Goal: Use online tool/utility: Utilize a website feature to perform a specific function

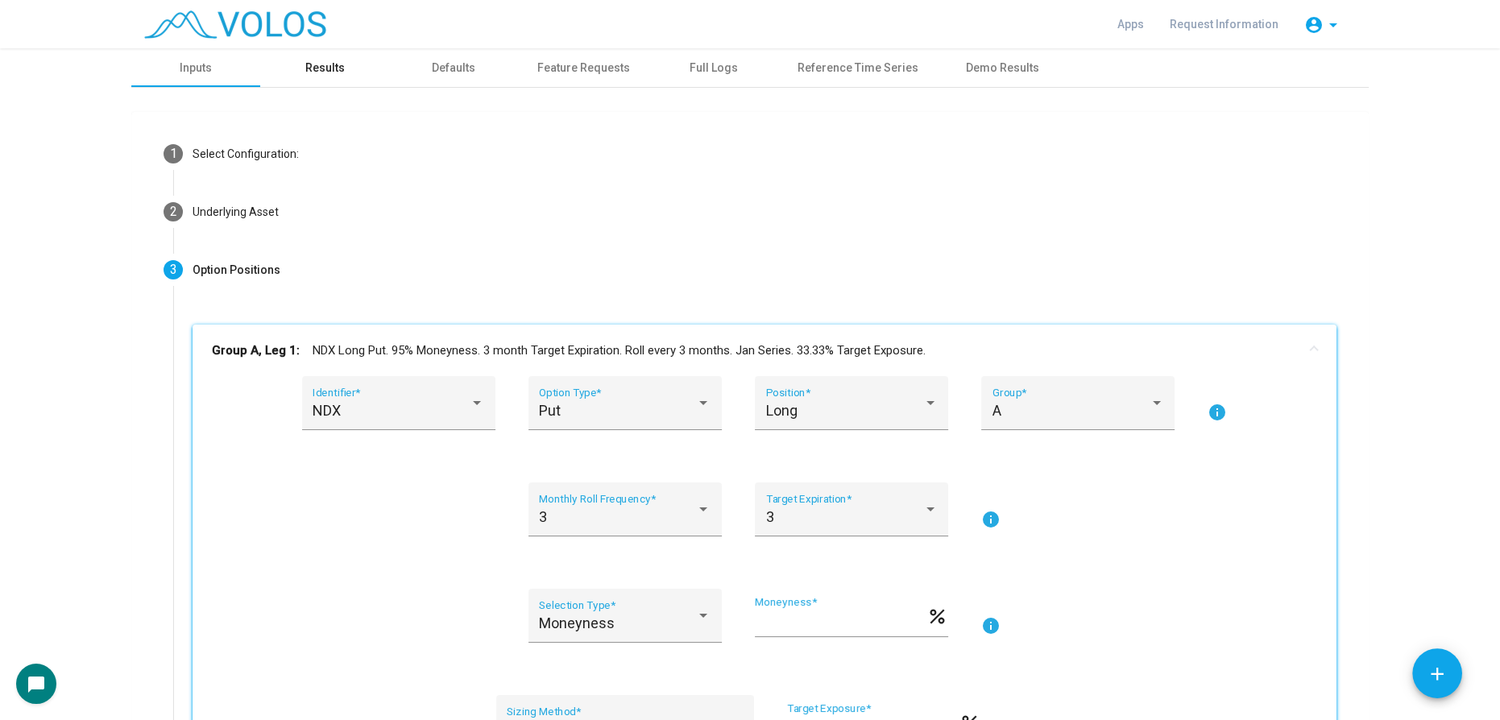
click at [343, 61] on div "Results" at bounding box center [324, 67] width 129 height 39
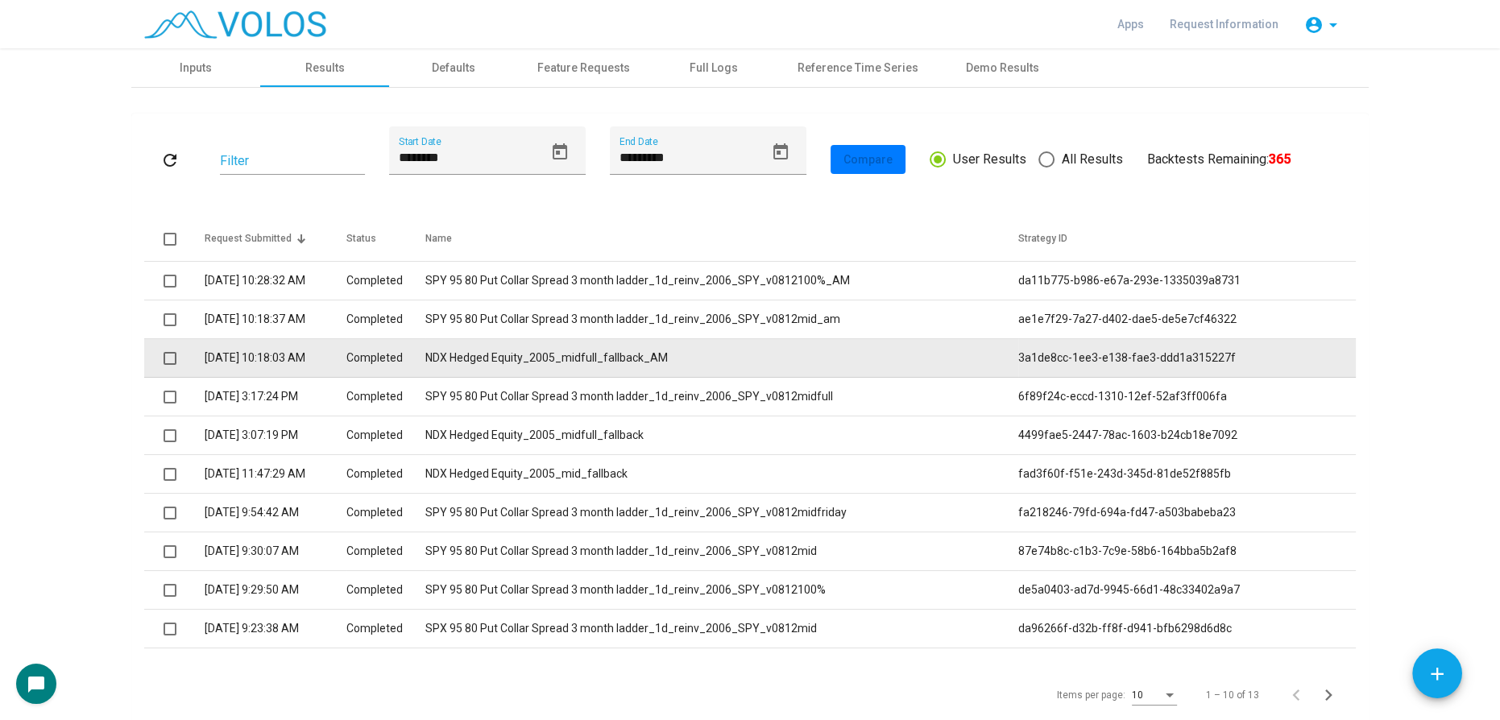
click at [680, 358] on td "NDX Hedged Equity_2005_midfull_fallback_AM" at bounding box center [721, 358] width 593 height 39
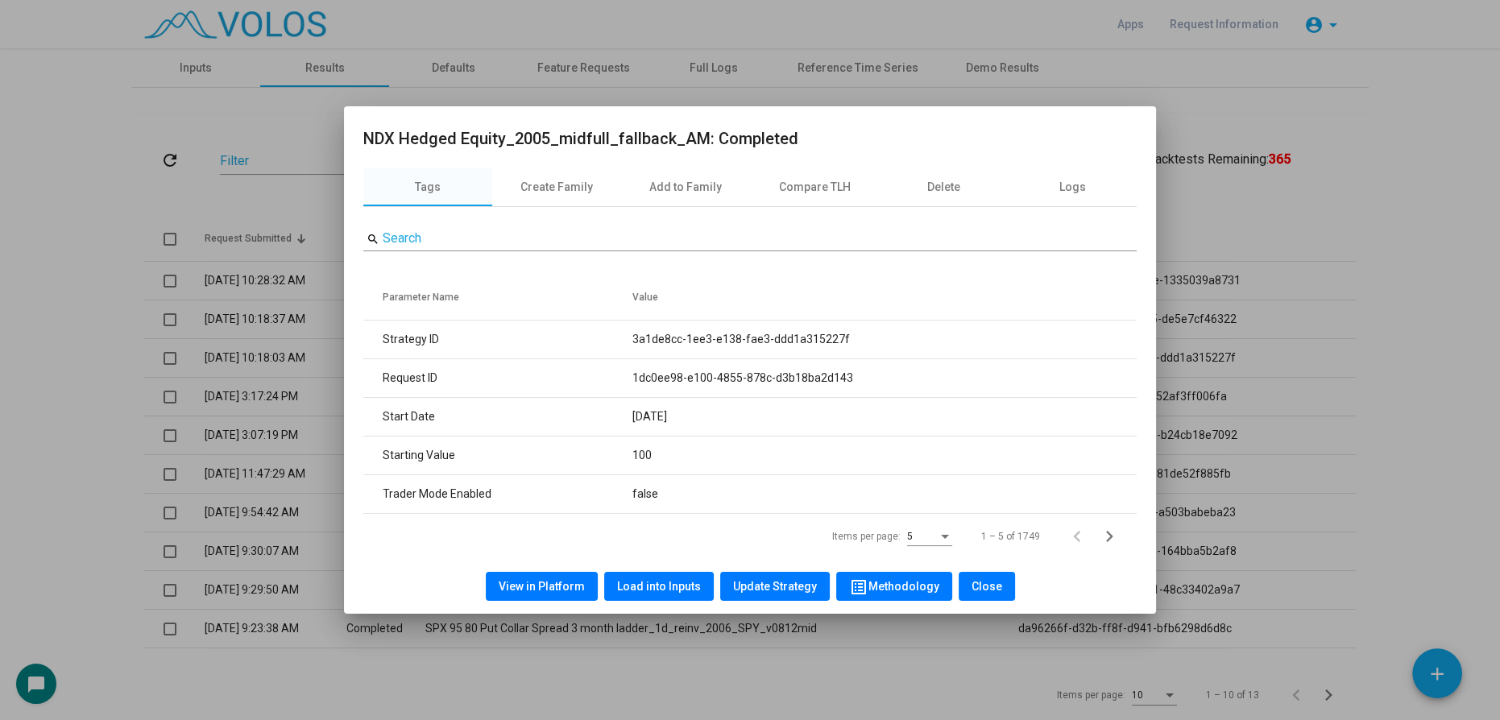
click at [677, 587] on span "Load into Inputs" at bounding box center [659, 586] width 84 height 13
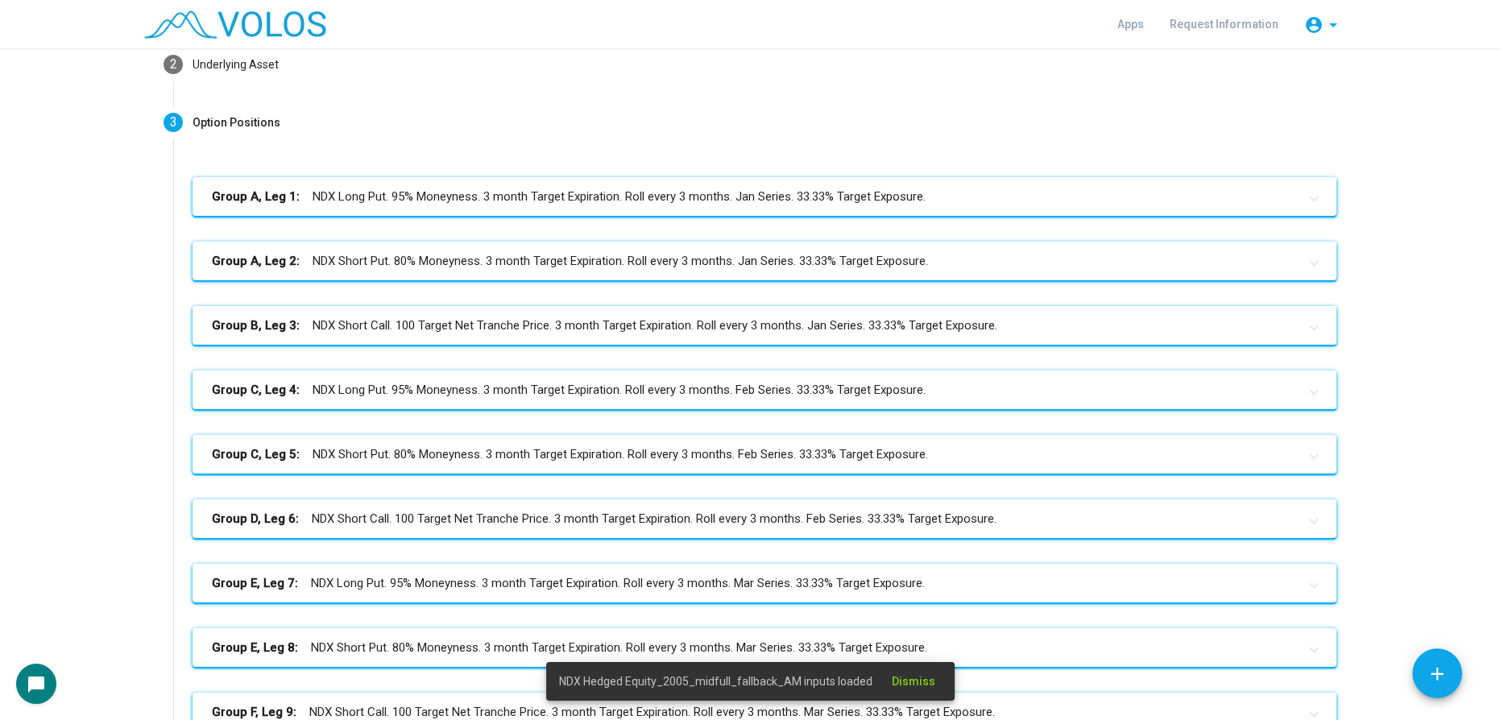
scroll to position [146, 0]
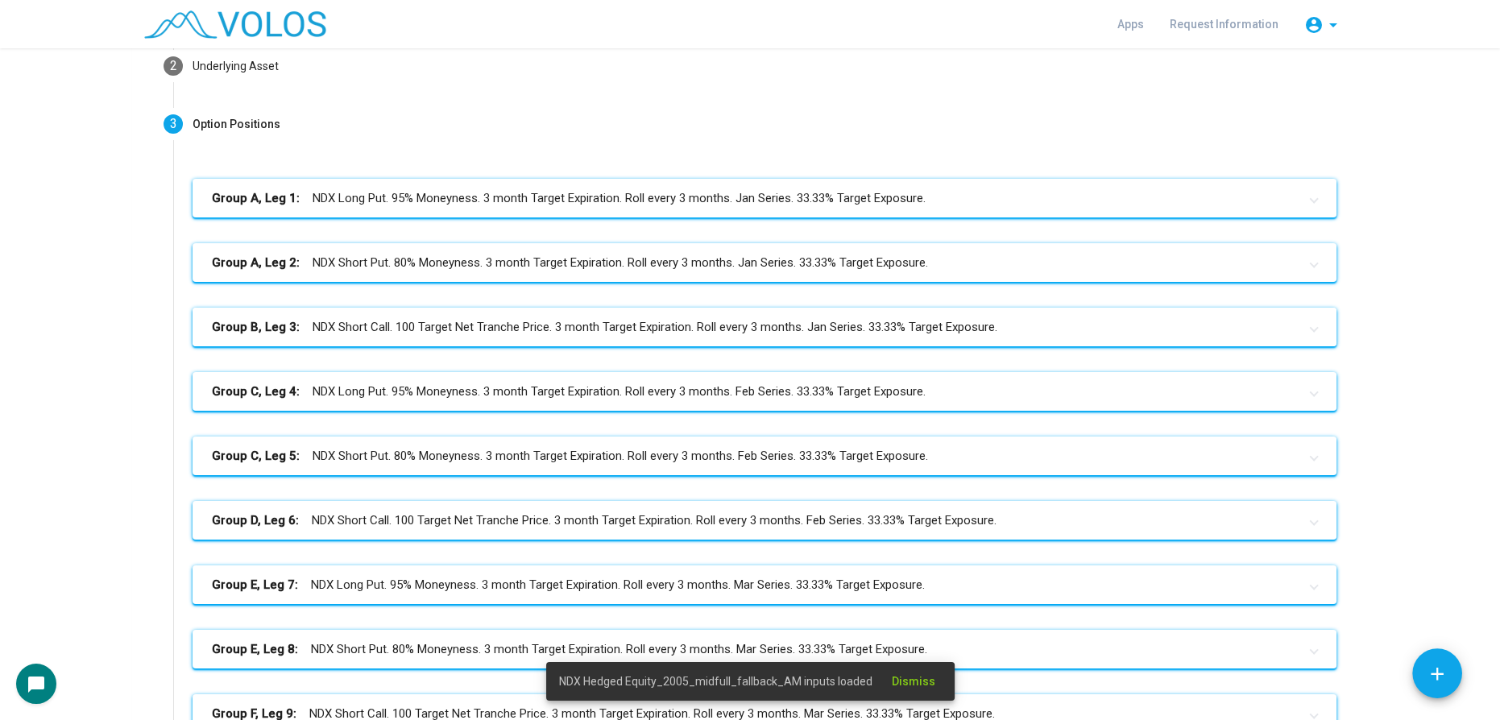
click at [632, 330] on mat-panel-title "Group B, Leg 3: NDX Short Call. 100 Target Net Tranche Price. 3 month Target Ex…" at bounding box center [755, 327] width 1086 height 19
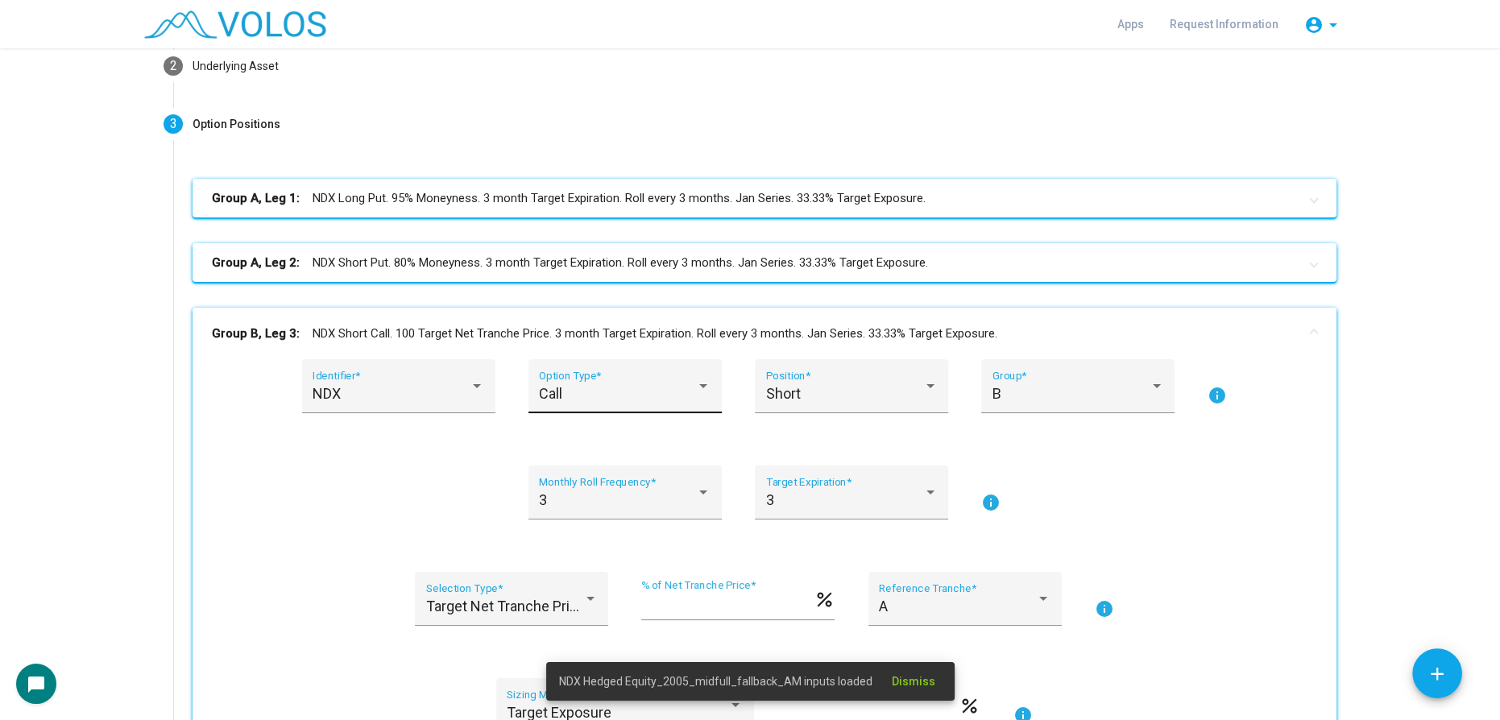
scroll to position [439, 0]
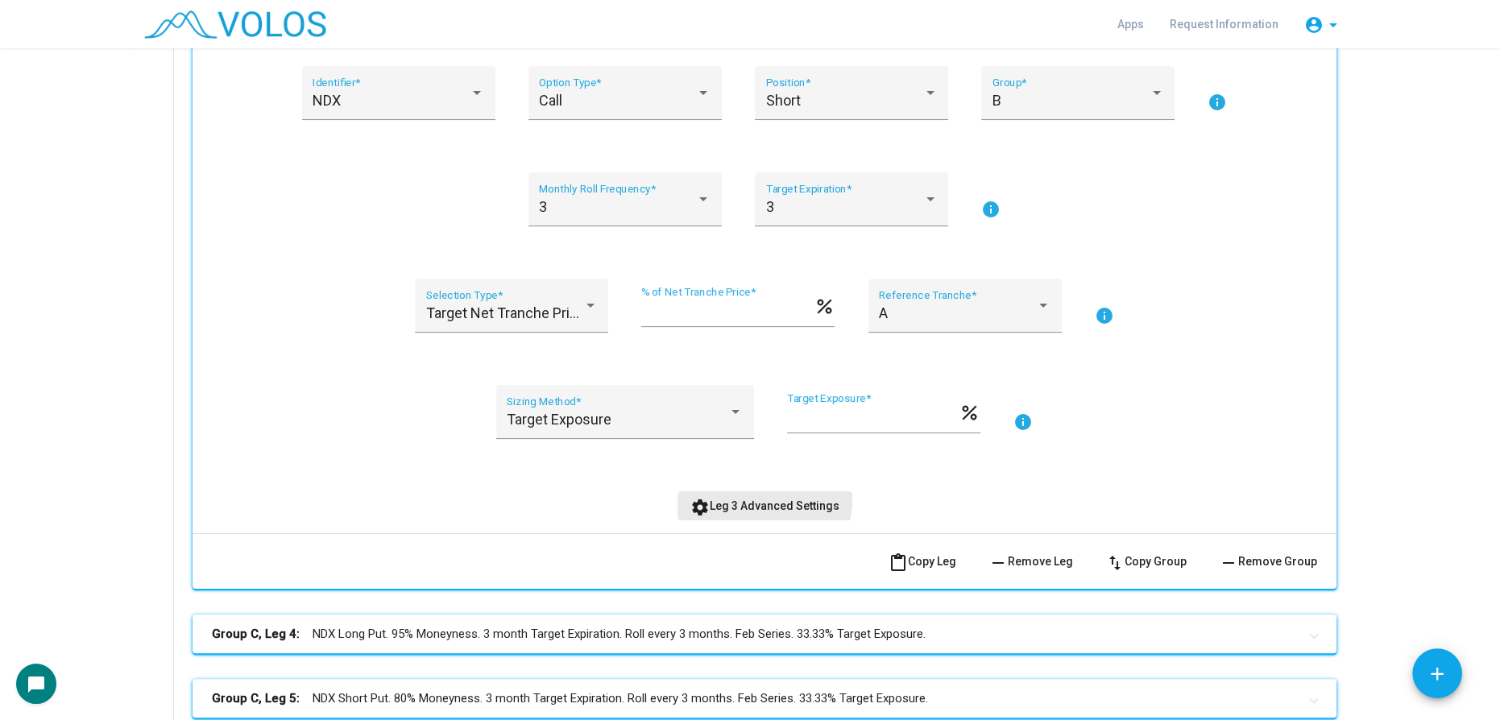
click at [718, 492] on button "settings Leg 3 Advanced Settings" at bounding box center [765, 506] width 175 height 29
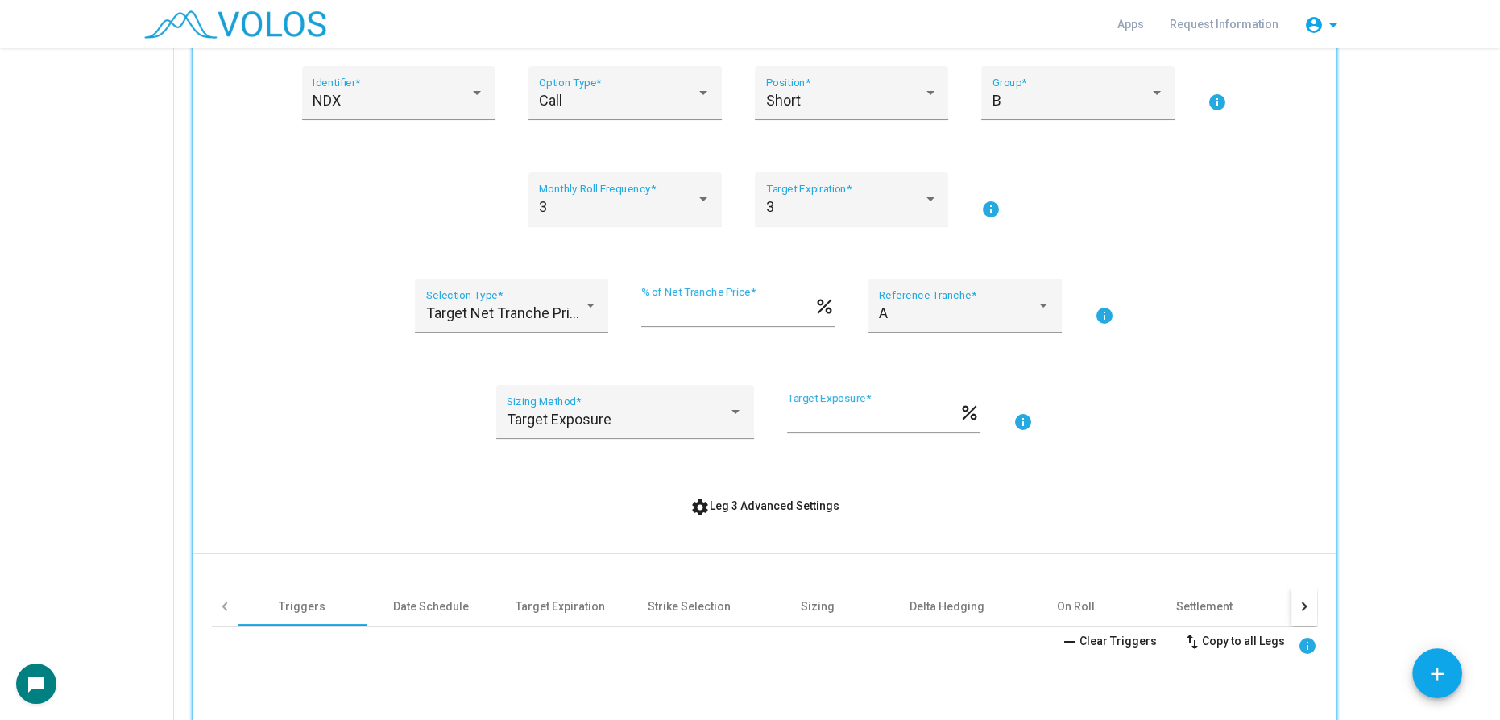
scroll to position [732, 0]
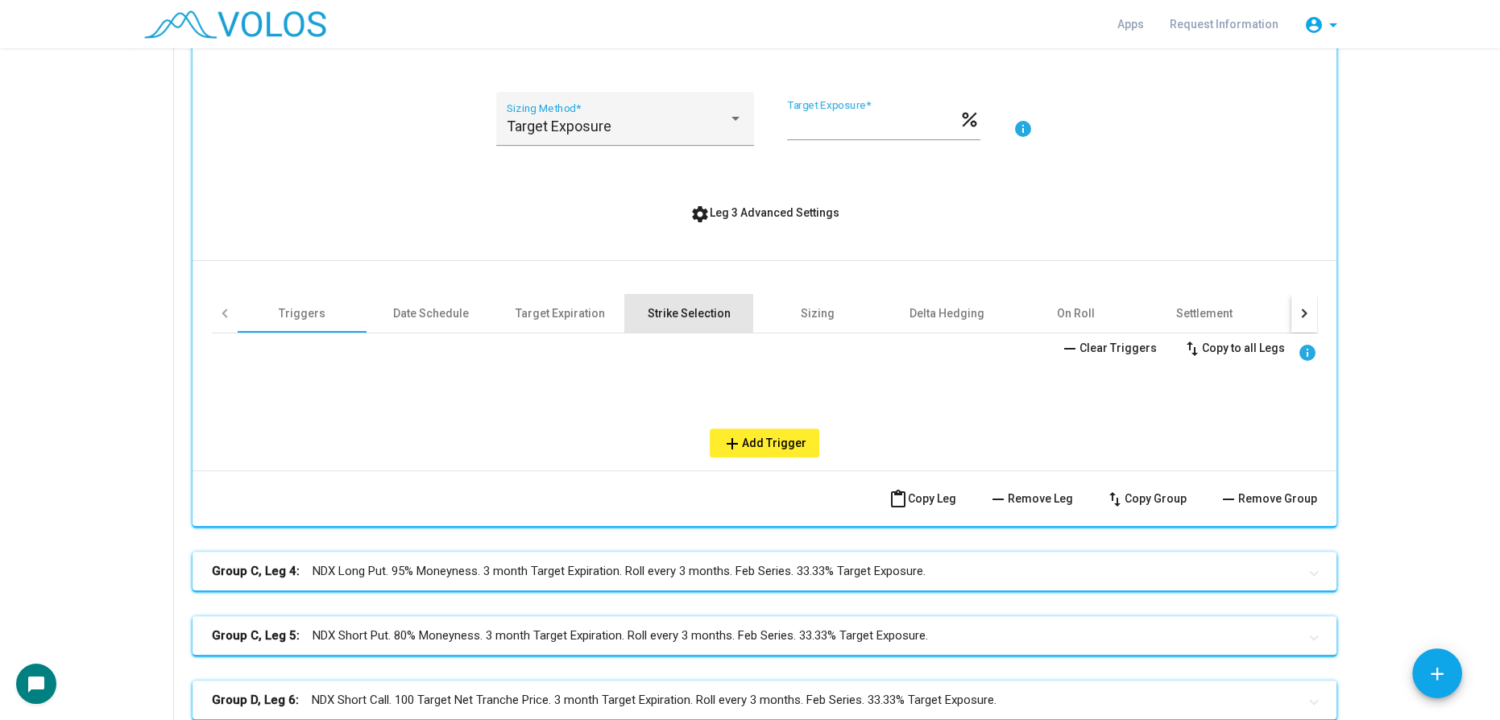
click at [664, 294] on div "Strike Selection" at bounding box center [688, 313] width 129 height 39
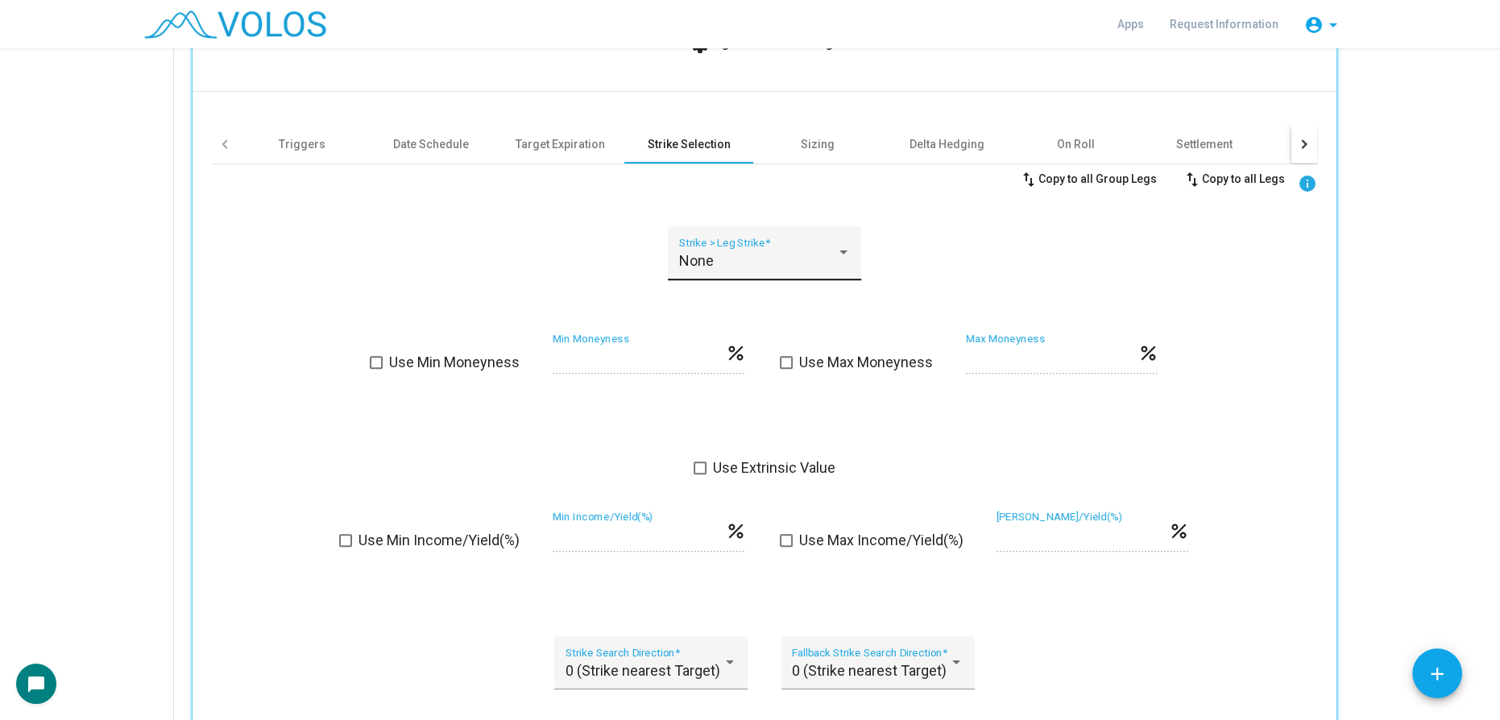
scroll to position [1098, 0]
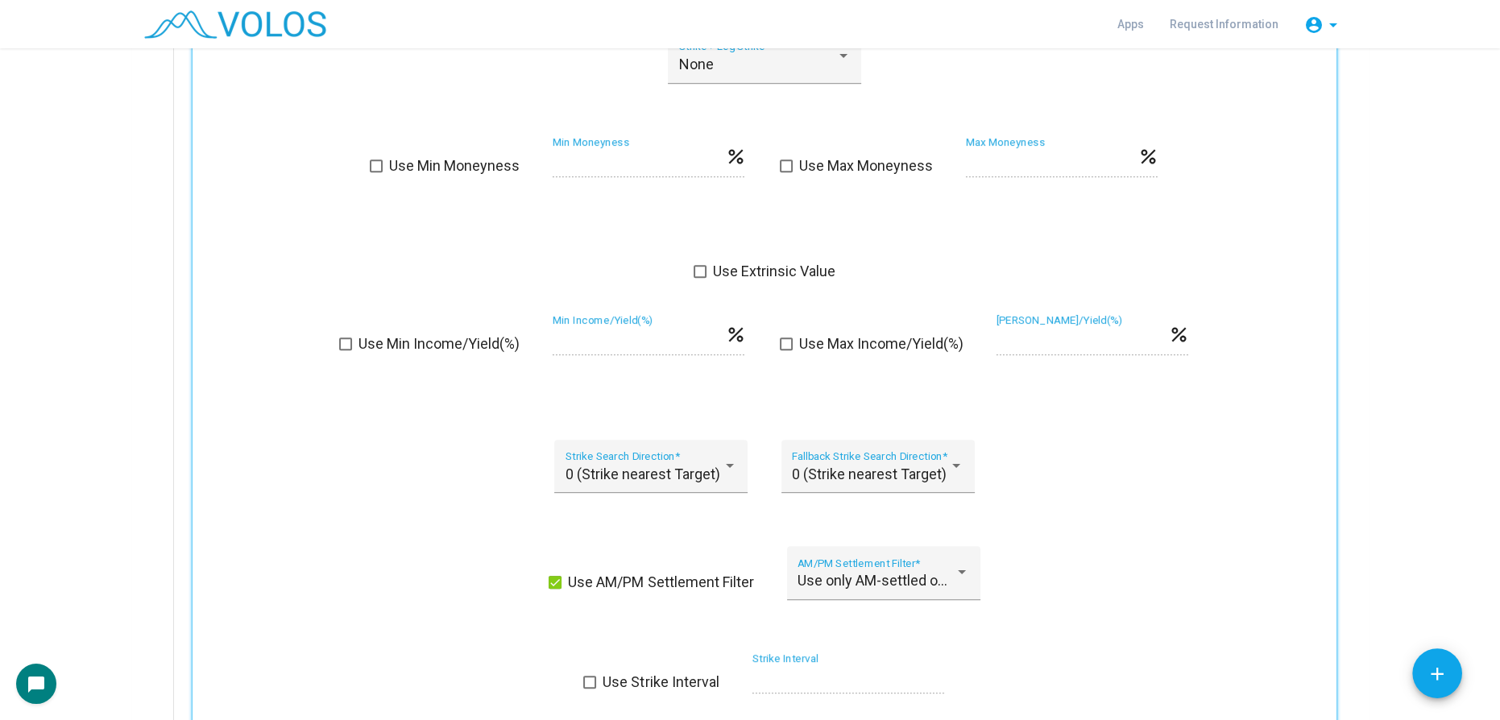
click at [534, 36] on div "Apps Request Information account_circle arrow_drop_down" at bounding box center [750, 24] width 1238 height 48
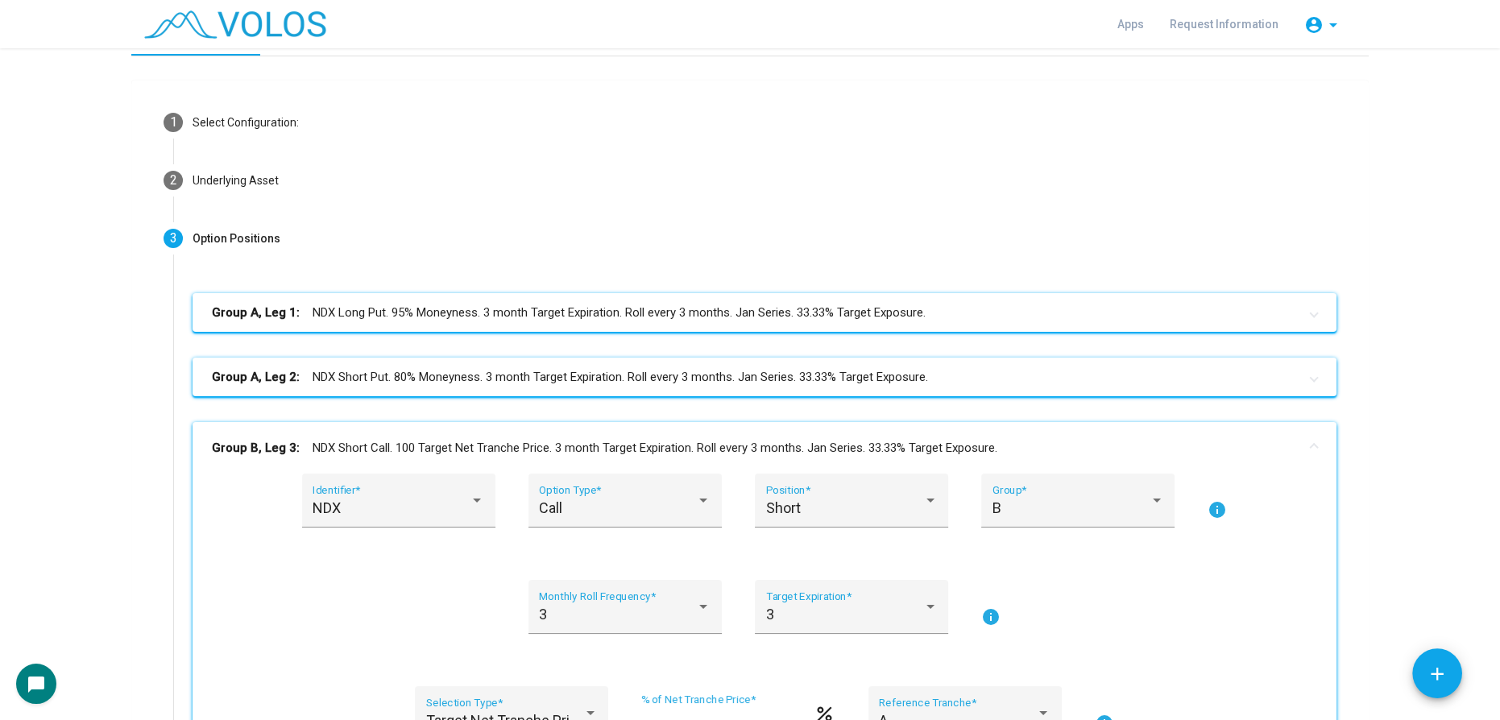
scroll to position [0, 0]
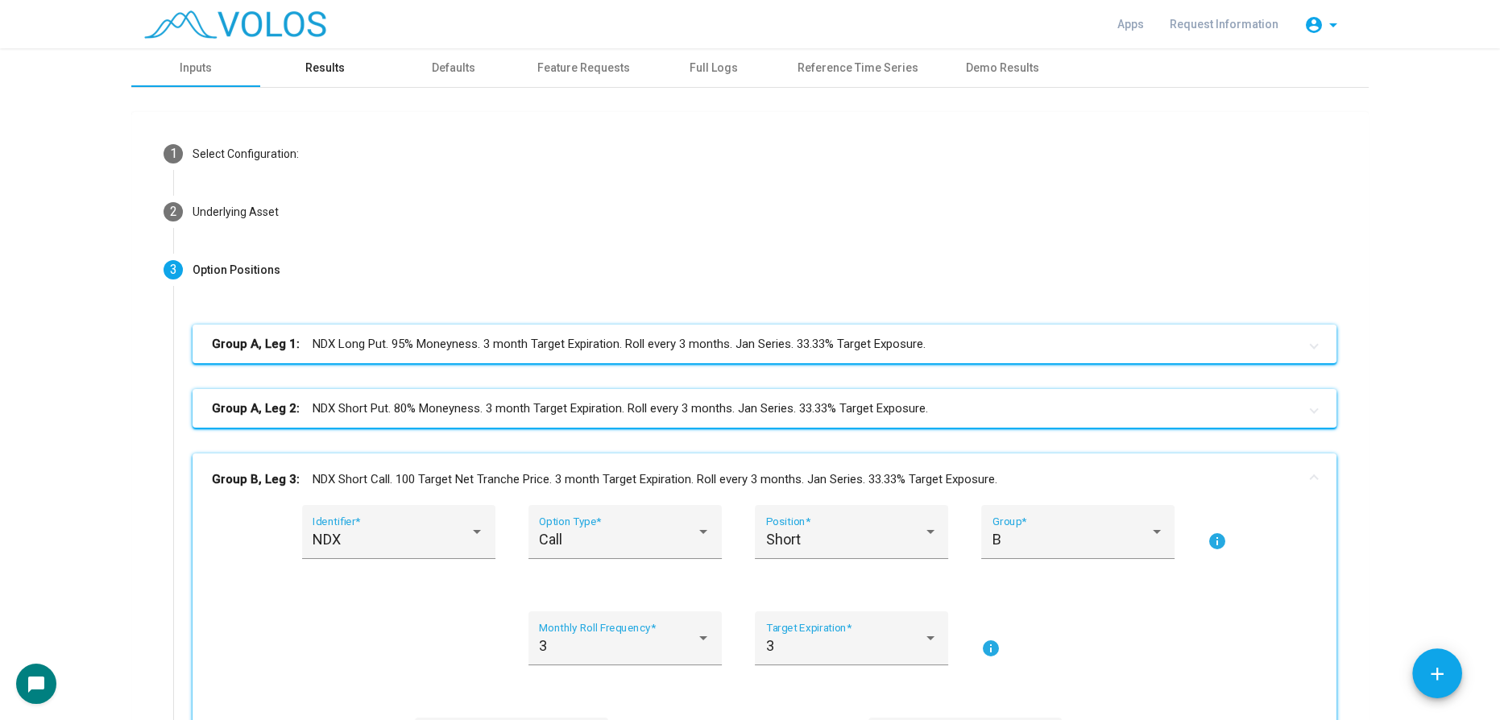
click at [319, 76] on div "Results" at bounding box center [324, 68] width 39 height 17
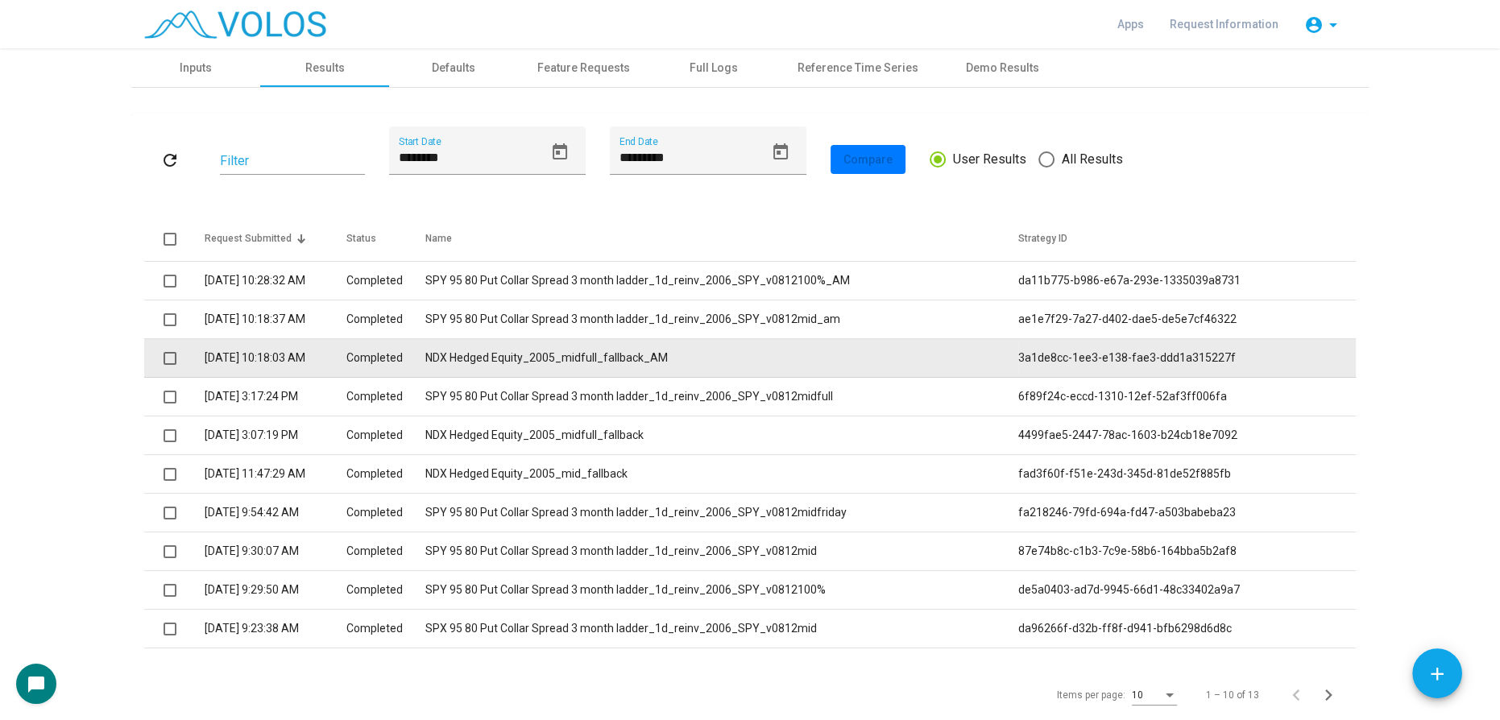
click at [526, 355] on td "NDX Hedged Equity_2005_midfull_fallback_AM" at bounding box center [721, 358] width 593 height 39
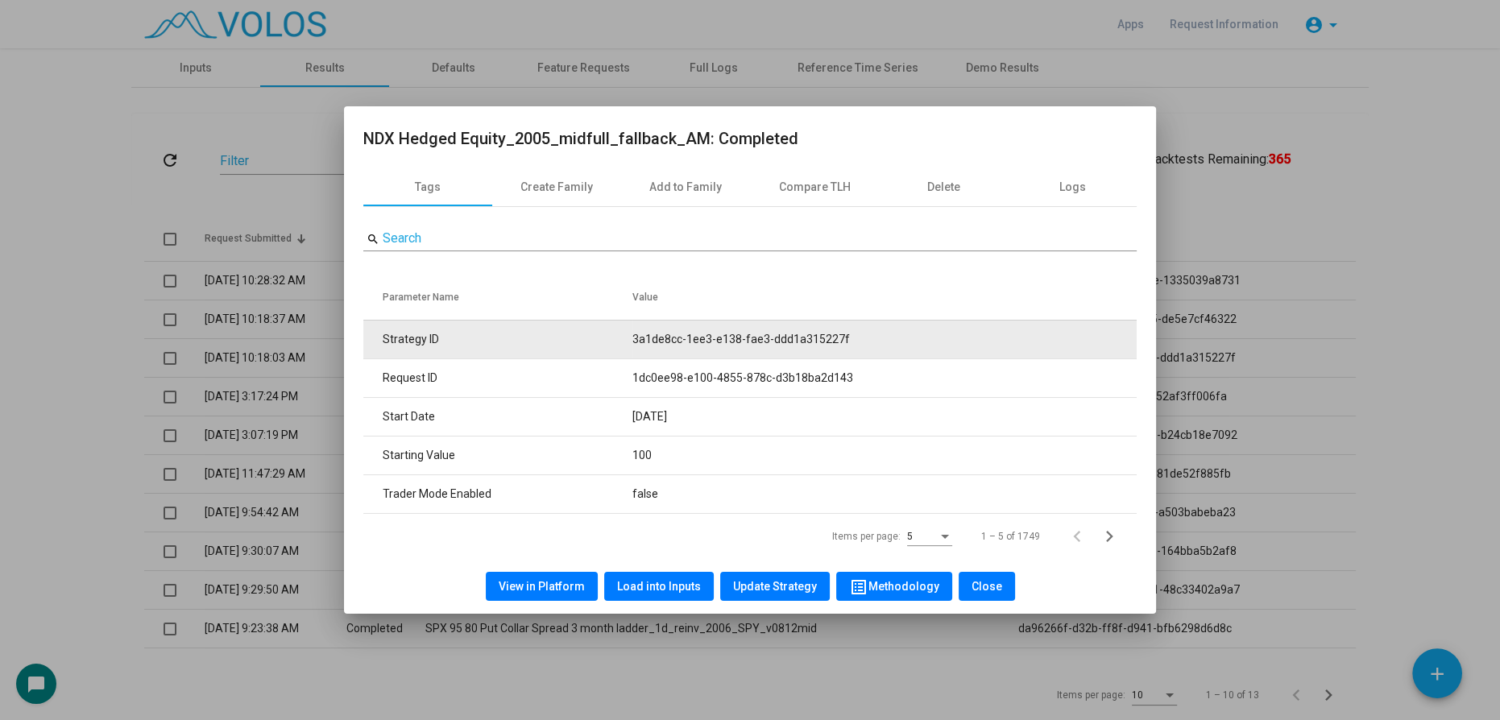
drag, startPoint x: 628, startPoint y: 339, endPoint x: 890, endPoint y: 351, distance: 263.0
click at [890, 351] on tr "Strategy ID 3a1de8cc-1ee3-e138-fae3-ddd1a315227f" at bounding box center [750, 339] width 774 height 39
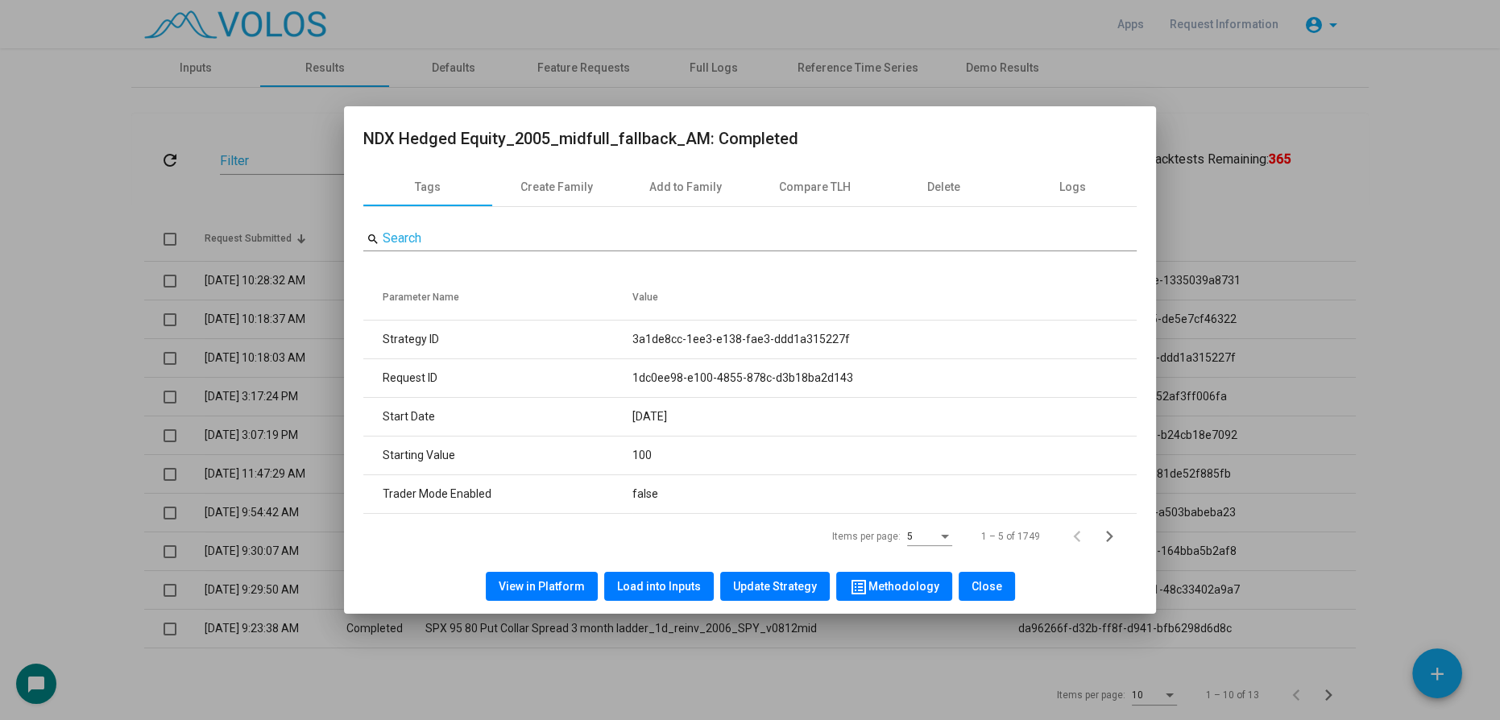
copy tr "3a1de8cc-1ee3-e138-fae3-ddd1a315227f"
drag, startPoint x: 367, startPoint y: 136, endPoint x: 695, endPoint y: 141, distance: 328.0
click at [695, 141] on h2 "NDX Hedged Equity_2005_midfull_fallback_AM: Completed" at bounding box center [750, 139] width 774 height 26
copy h2 "NDX Hedged Equity_2005_midfull_fallback_AM"
click at [56, 356] on div at bounding box center [750, 360] width 1500 height 720
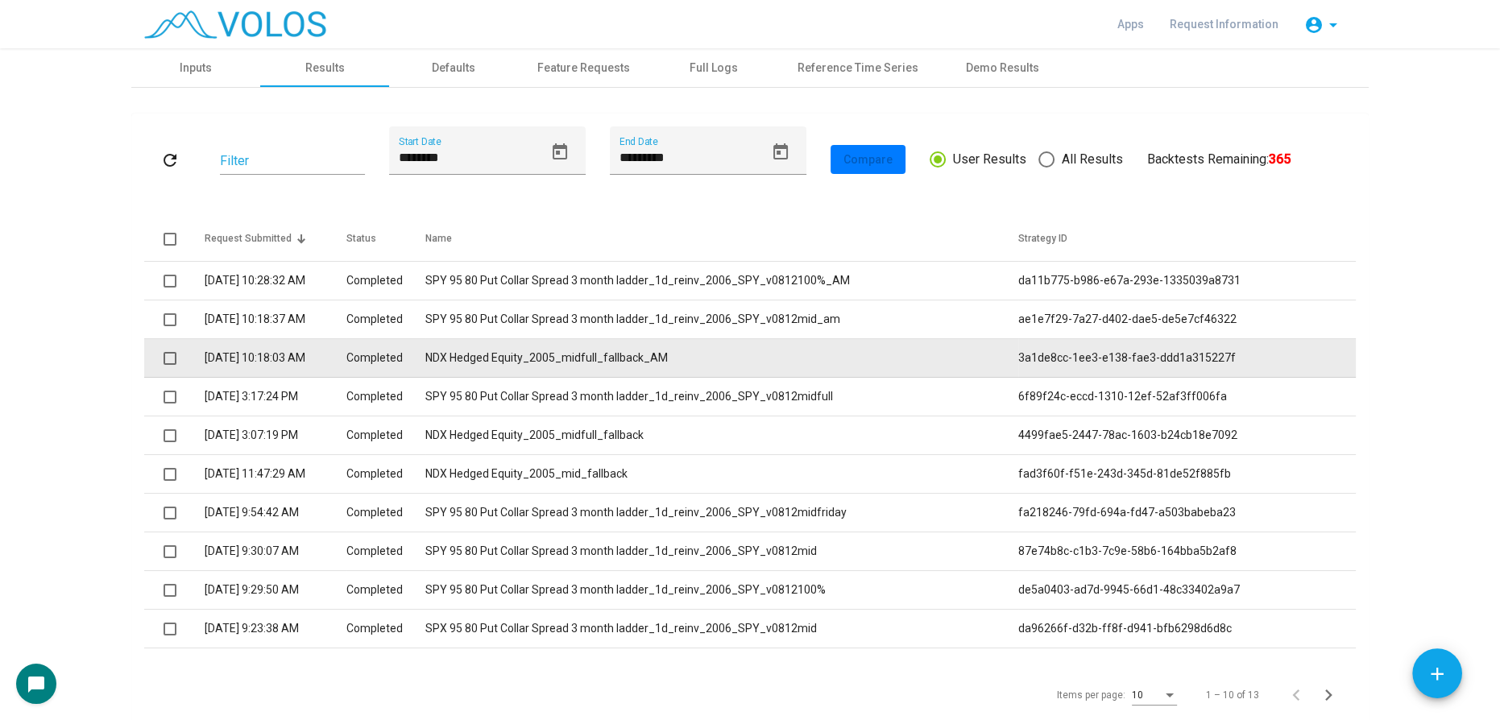
click at [581, 352] on td "NDX Hedged Equity_2005_midfull_fallback_AM" at bounding box center [721, 358] width 593 height 39
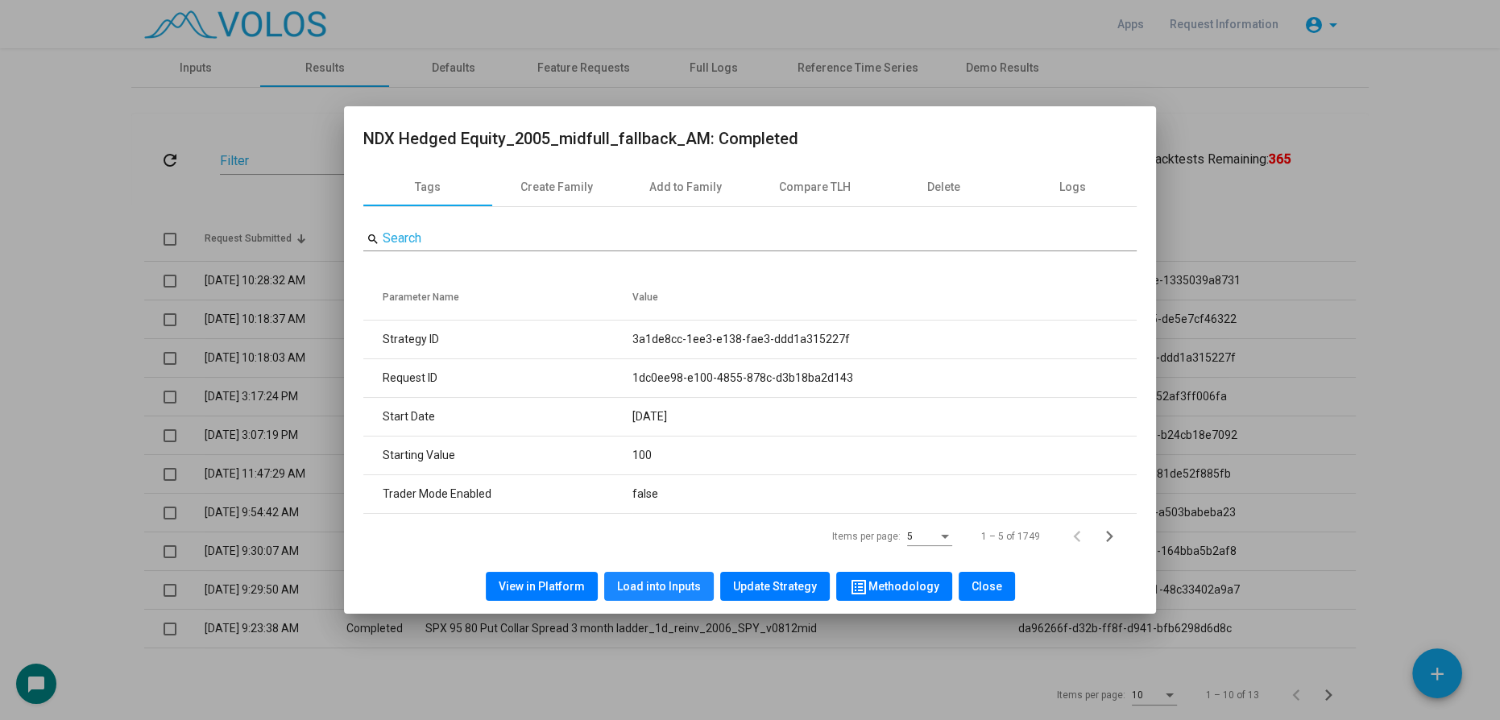
click at [662, 572] on button "Load into Inputs" at bounding box center [659, 586] width 110 height 29
click at [666, 585] on div "STOCKS volos-XNDX 100 % add Add Stock OPTIONS Buy NDX Put 3 Months 1-A Moneynes…" at bounding box center [750, 384] width 1500 height 672
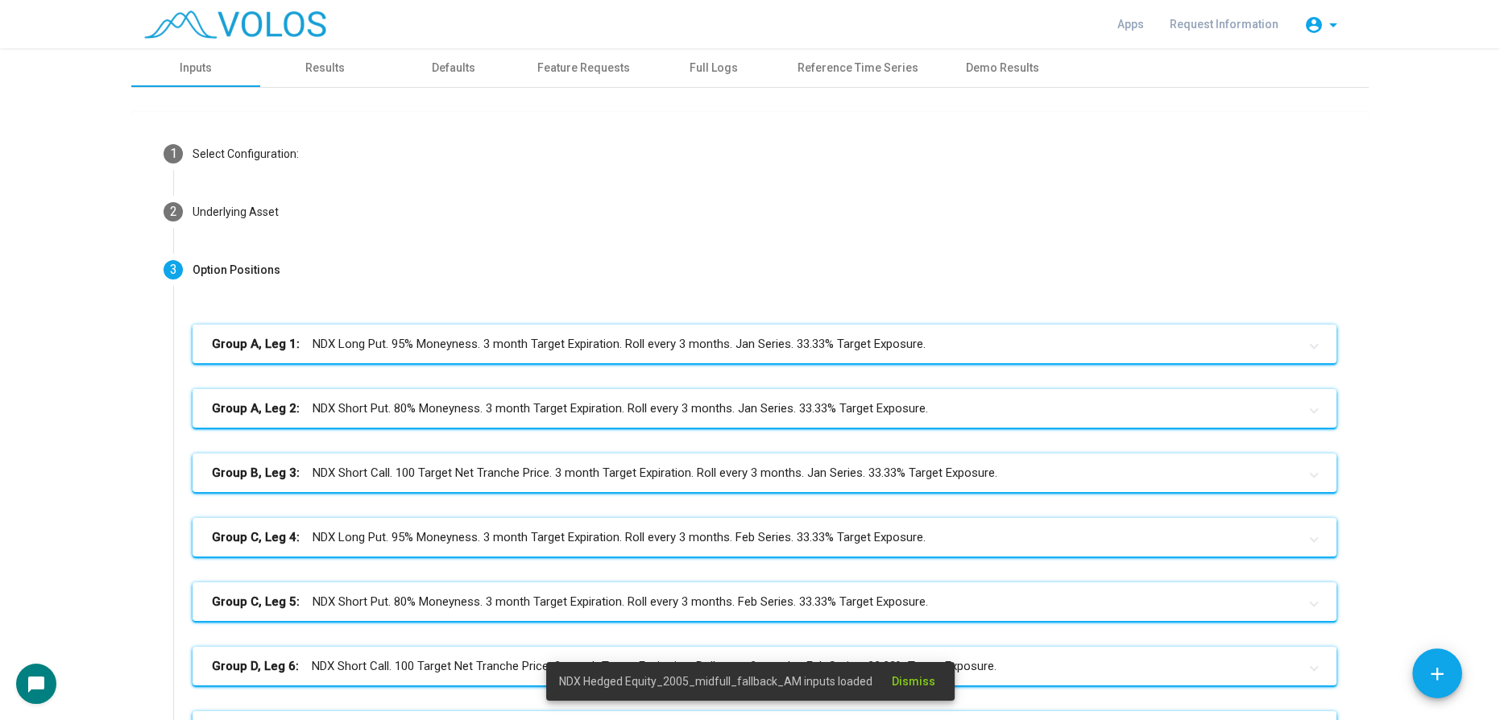
click at [658, 337] on mat-panel-title "Group A, Leg 1: NDX Long Put. 95% Moneyness. 3 month Target Expiration. Roll ev…" at bounding box center [755, 344] width 1086 height 19
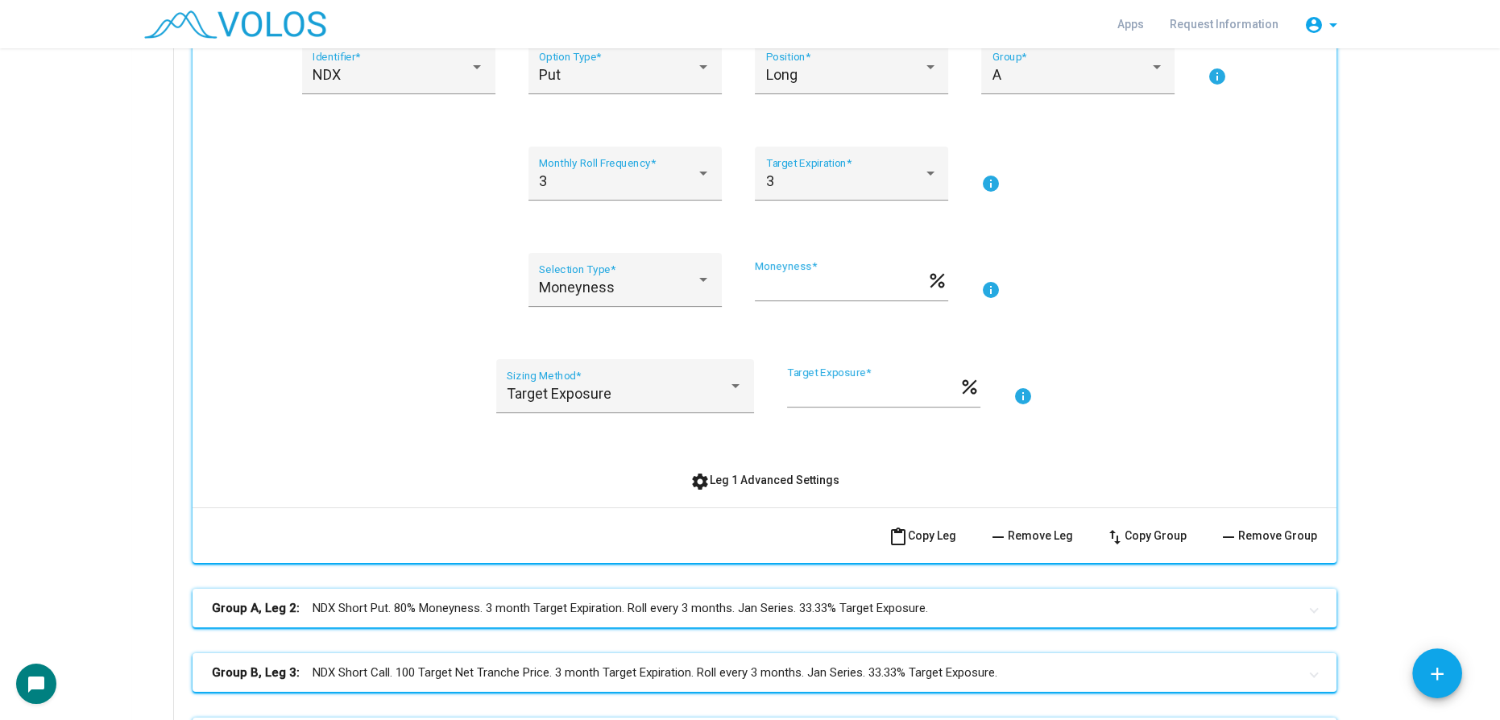
scroll to position [586, 0]
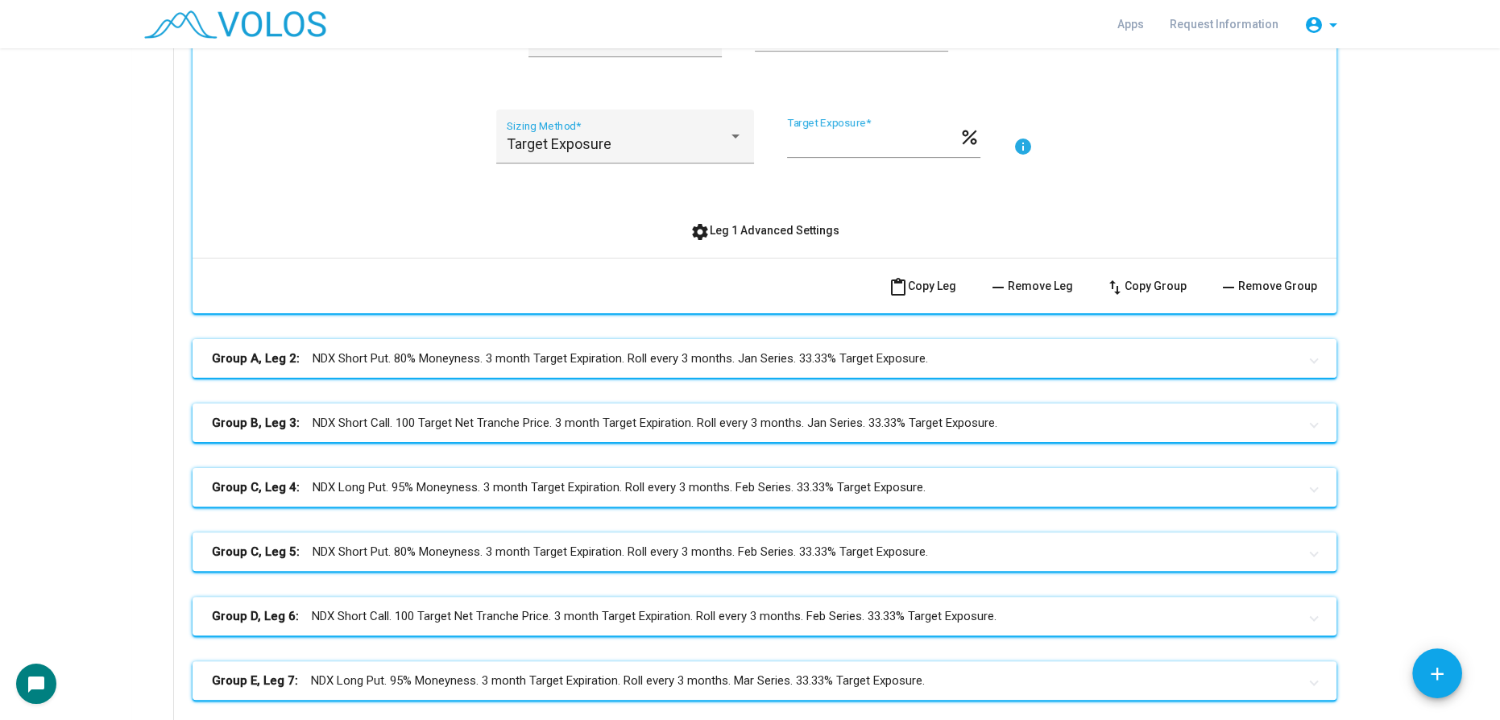
click at [485, 362] on mat-panel-title "Group A, Leg 2: NDX Short Put. 80% Moneyness. 3 month Target Expiration. Roll e…" at bounding box center [755, 359] width 1086 height 19
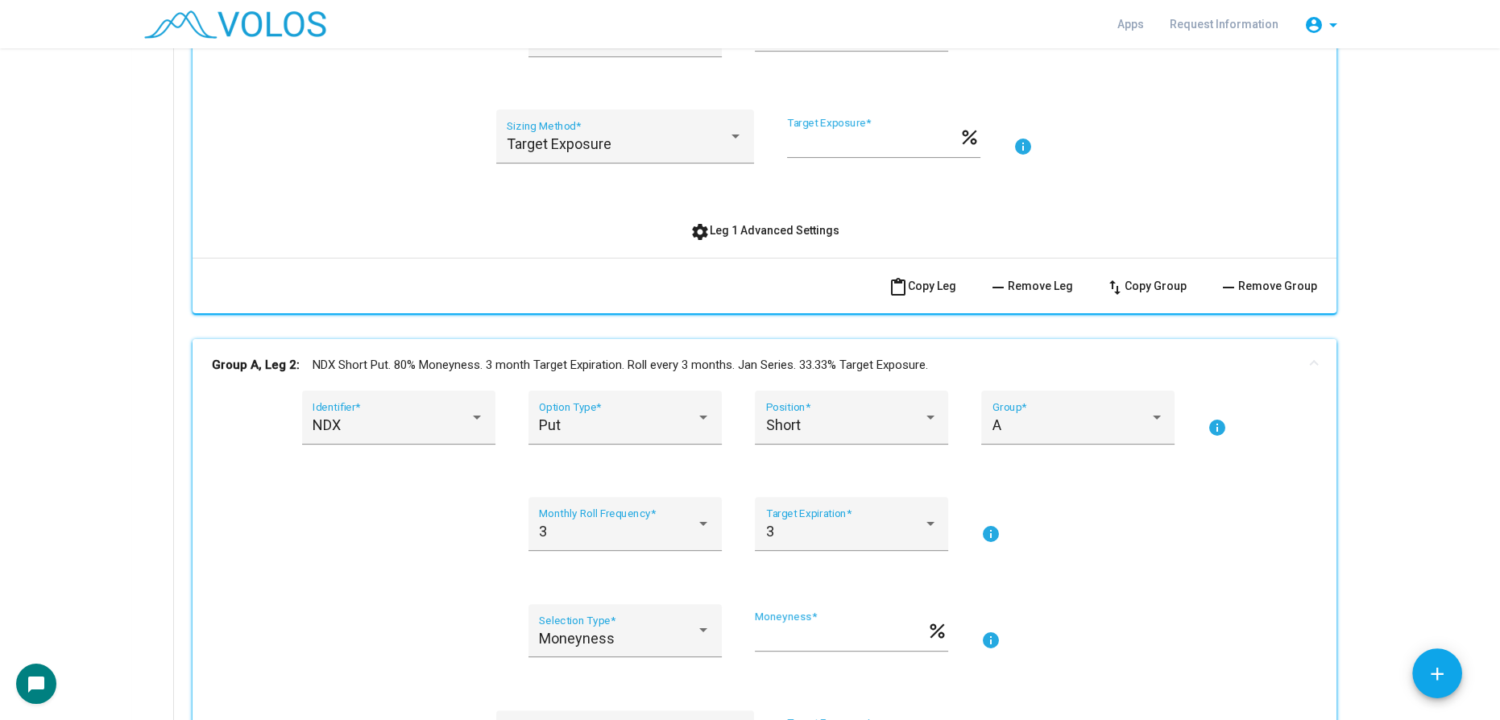
scroll to position [878, 0]
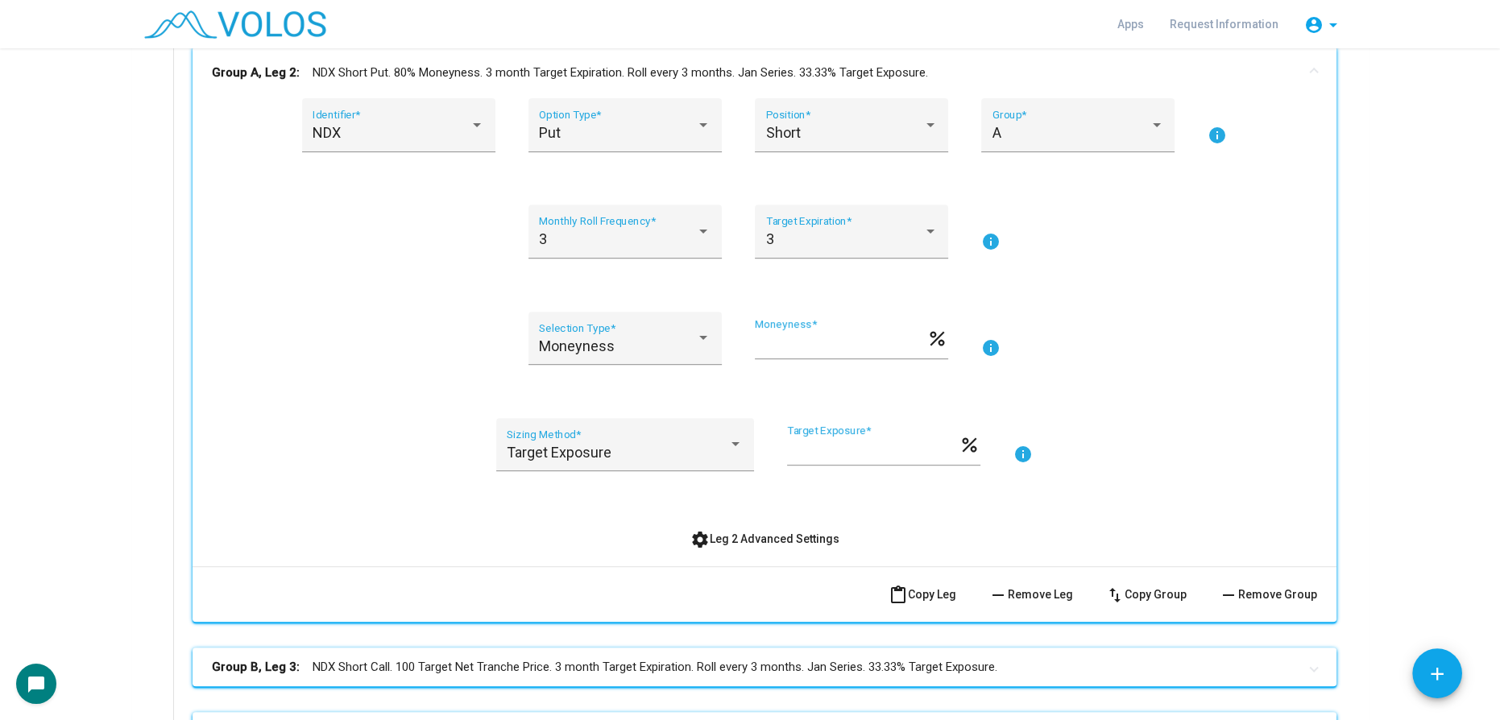
click at [711, 534] on span "settings Leg 2 Advanced Settings" at bounding box center [765, 539] width 149 height 13
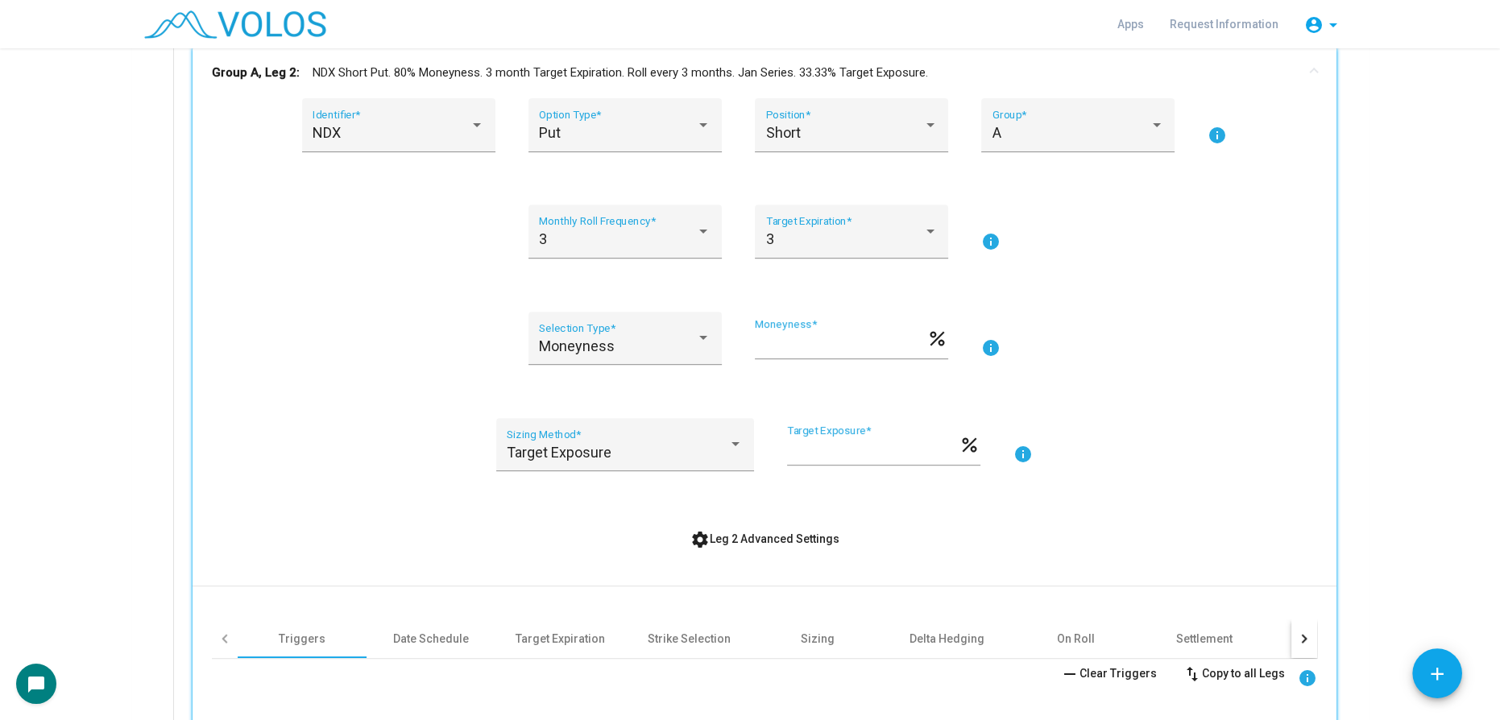
scroll to position [1245, 0]
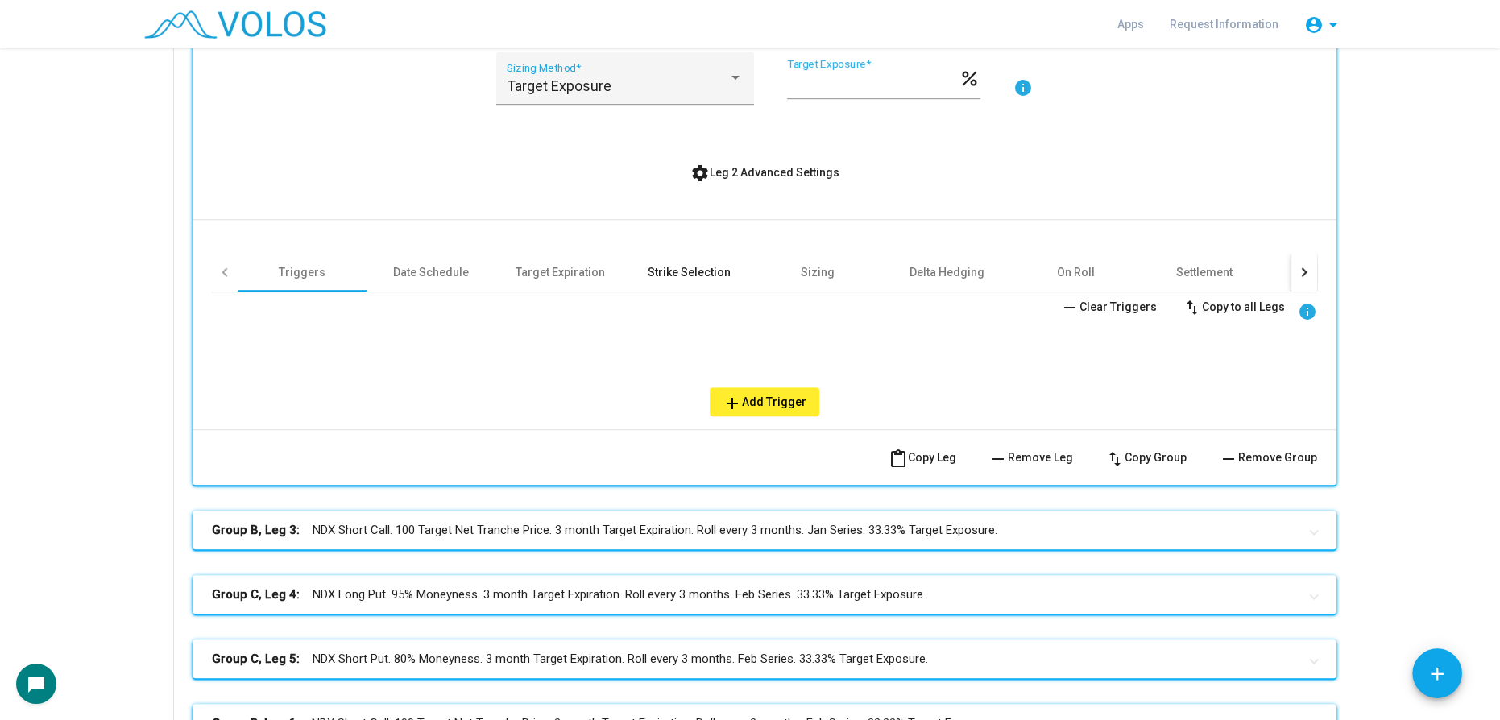
click at [658, 264] on div "Strike Selection" at bounding box center [689, 272] width 83 height 16
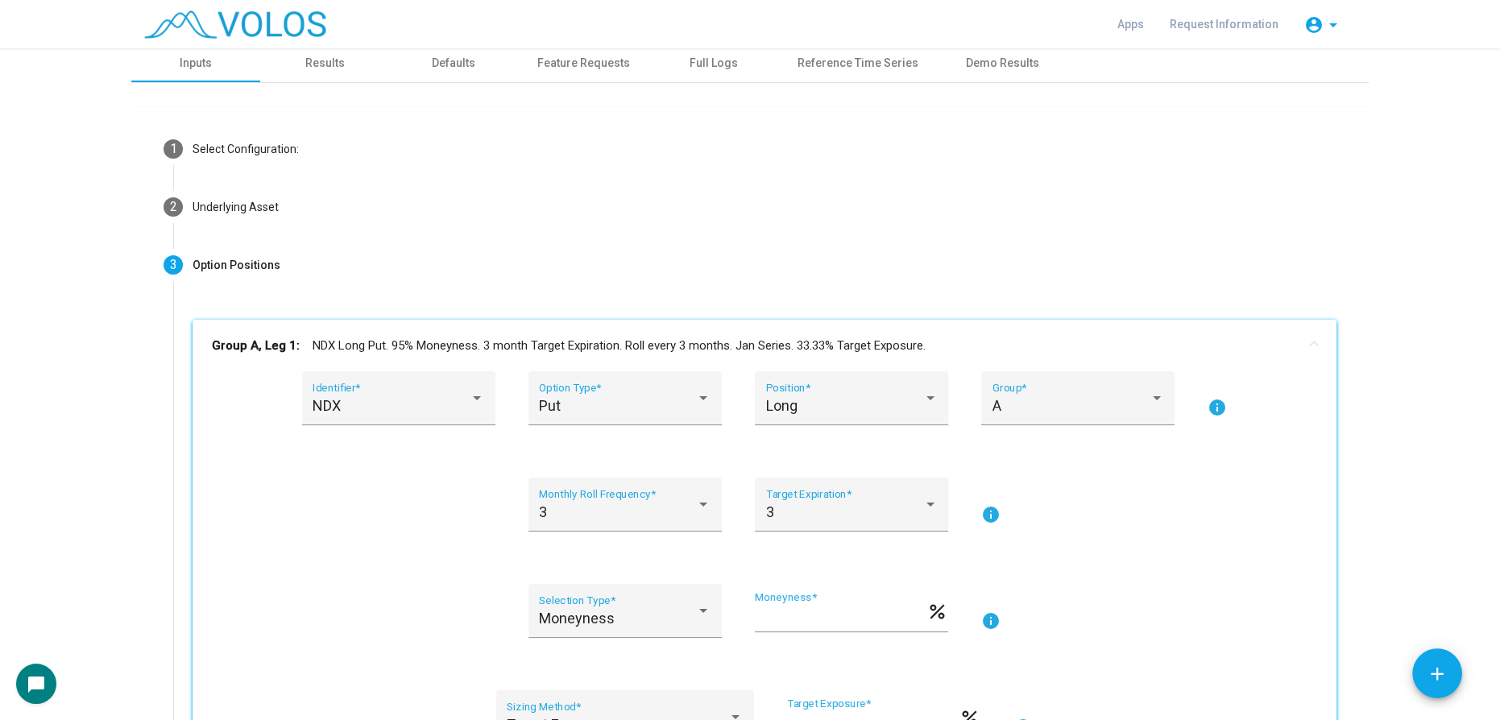
scroll to position [0, 0]
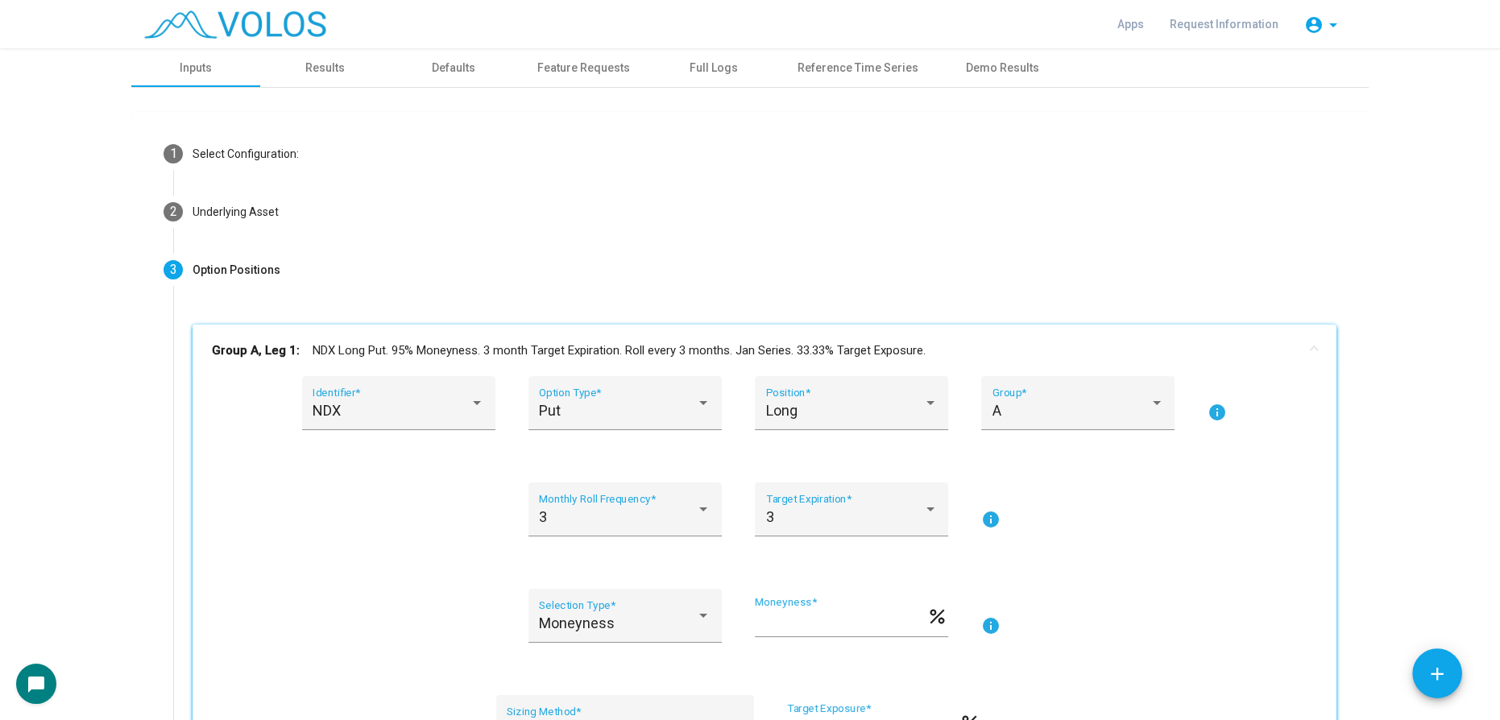
click at [462, 346] on mat-panel-title "Group A, Leg 1: NDX Long Put. 95% Moneyness. 3 month Target Expiration. Roll ev…" at bounding box center [755, 351] width 1086 height 19
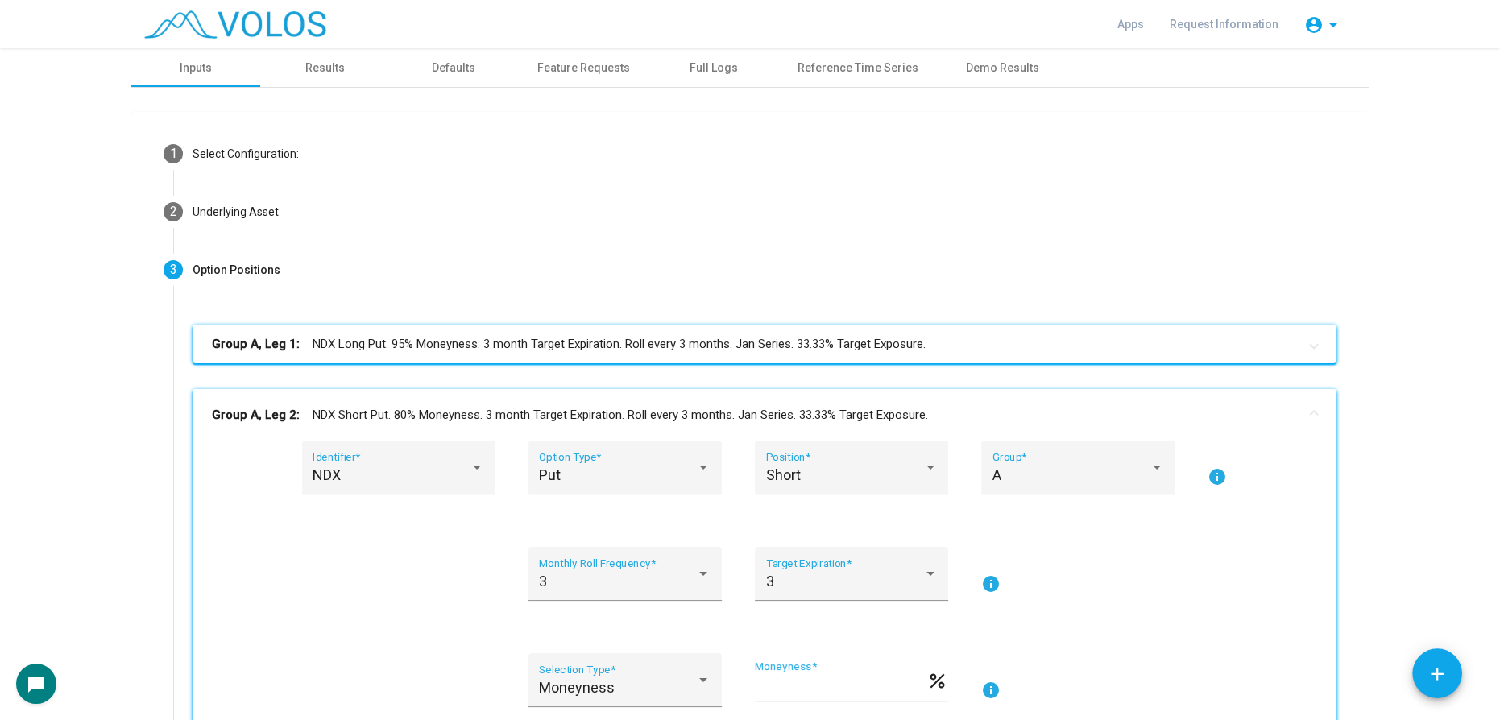
click at [453, 408] on mat-panel-title "Group A, Leg 2: NDX Short Put. 80% Moneyness. 3 month Target Expiration. Roll e…" at bounding box center [755, 415] width 1086 height 19
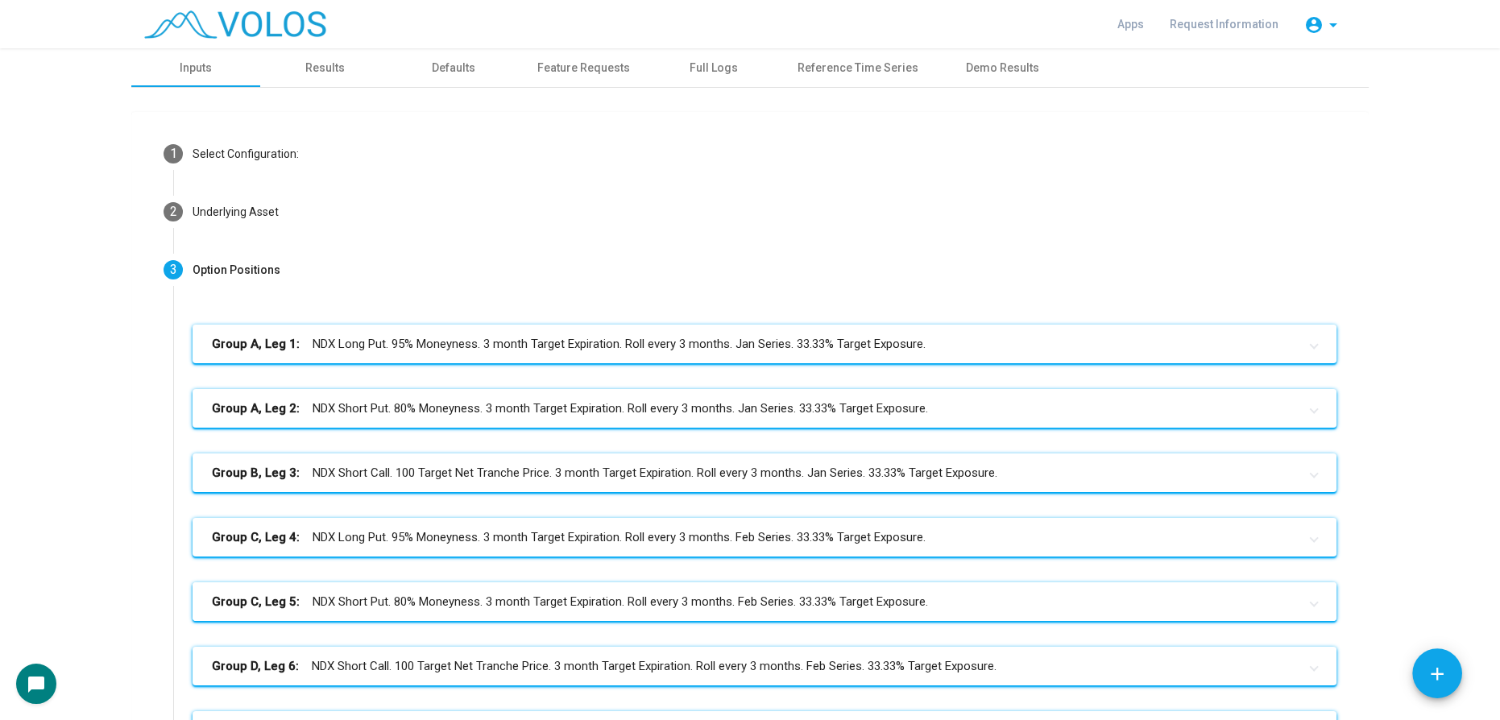
click at [645, 614] on mat-expansion-panel-header "Group C, Leg 5: NDX Short Put. 80% Moneyness. 3 month Target Expiration. Roll e…" at bounding box center [765, 602] width 1144 height 39
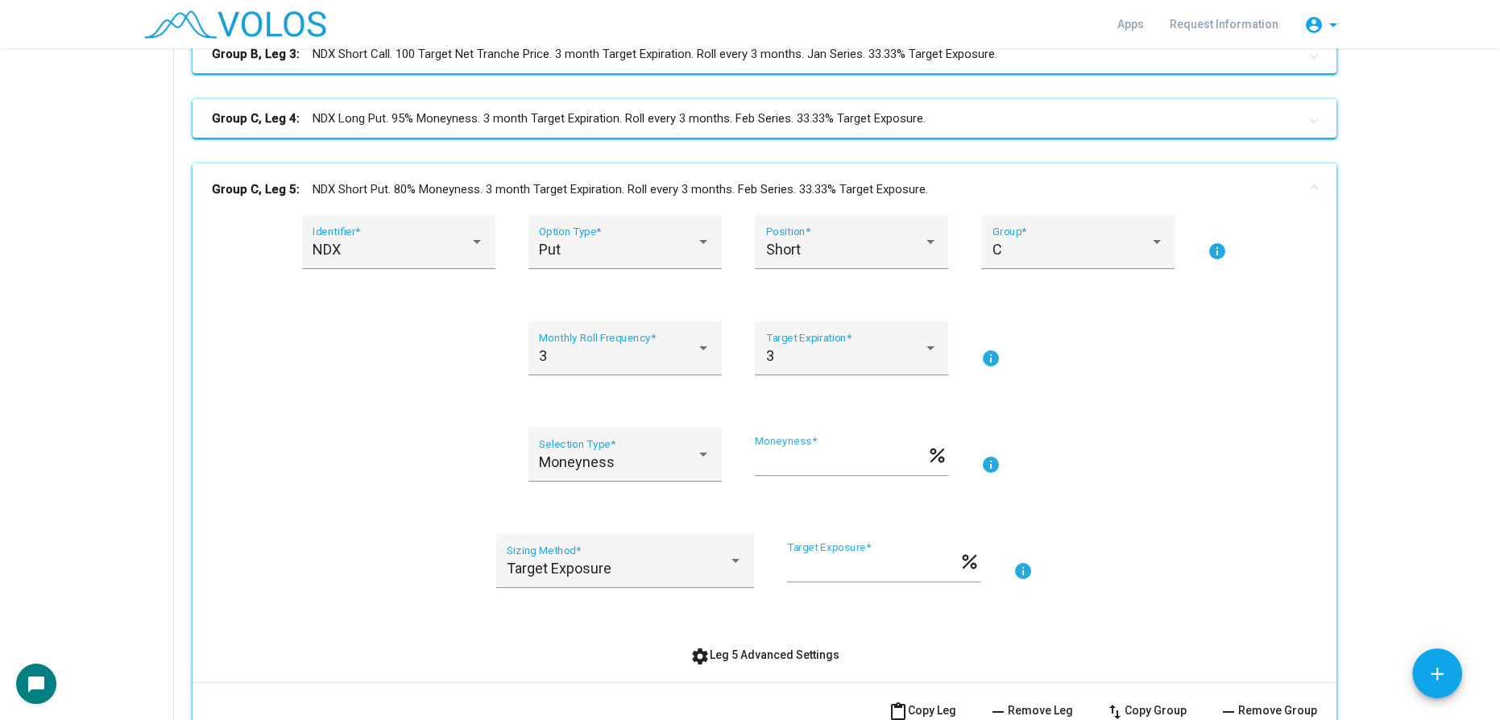
scroll to position [659, 0]
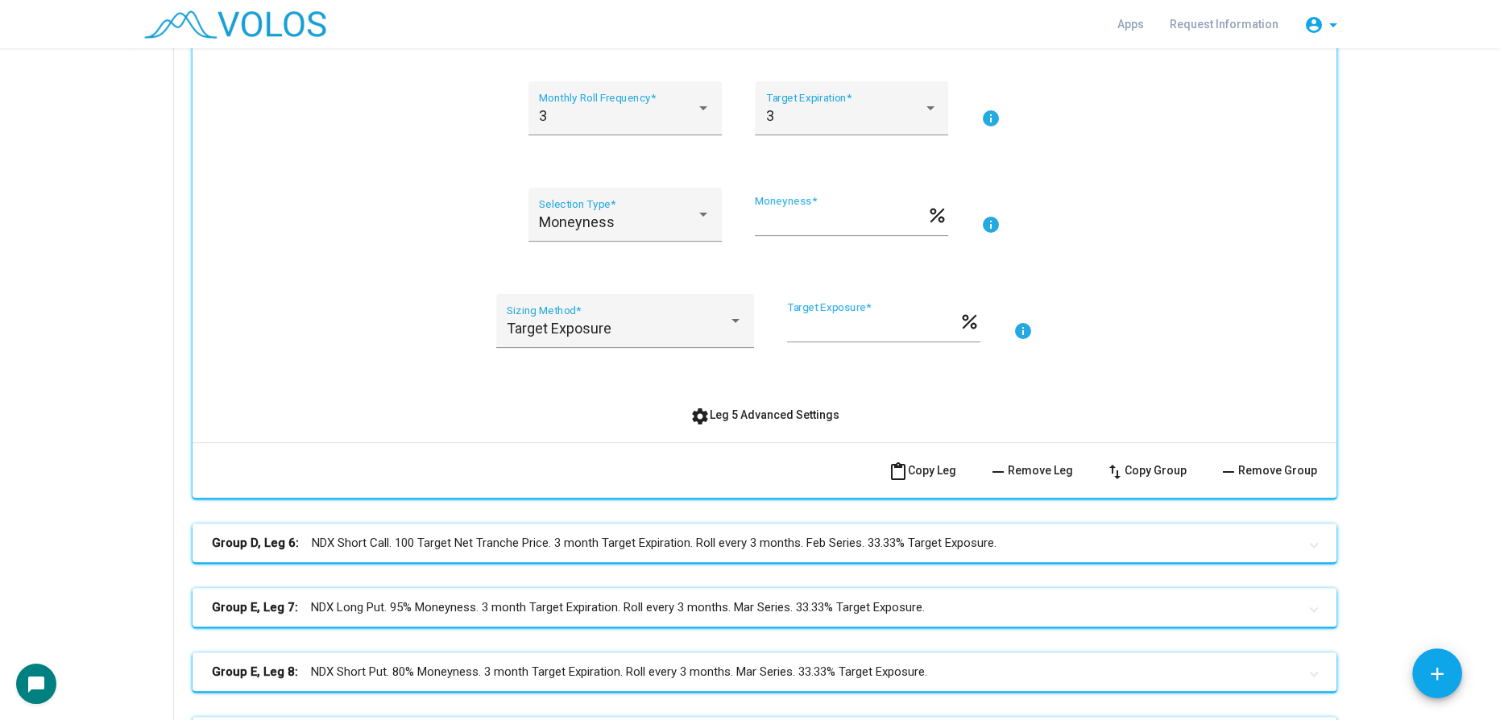
click at [782, 405] on button "settings Leg 5 Advanced Settings" at bounding box center [765, 414] width 175 height 29
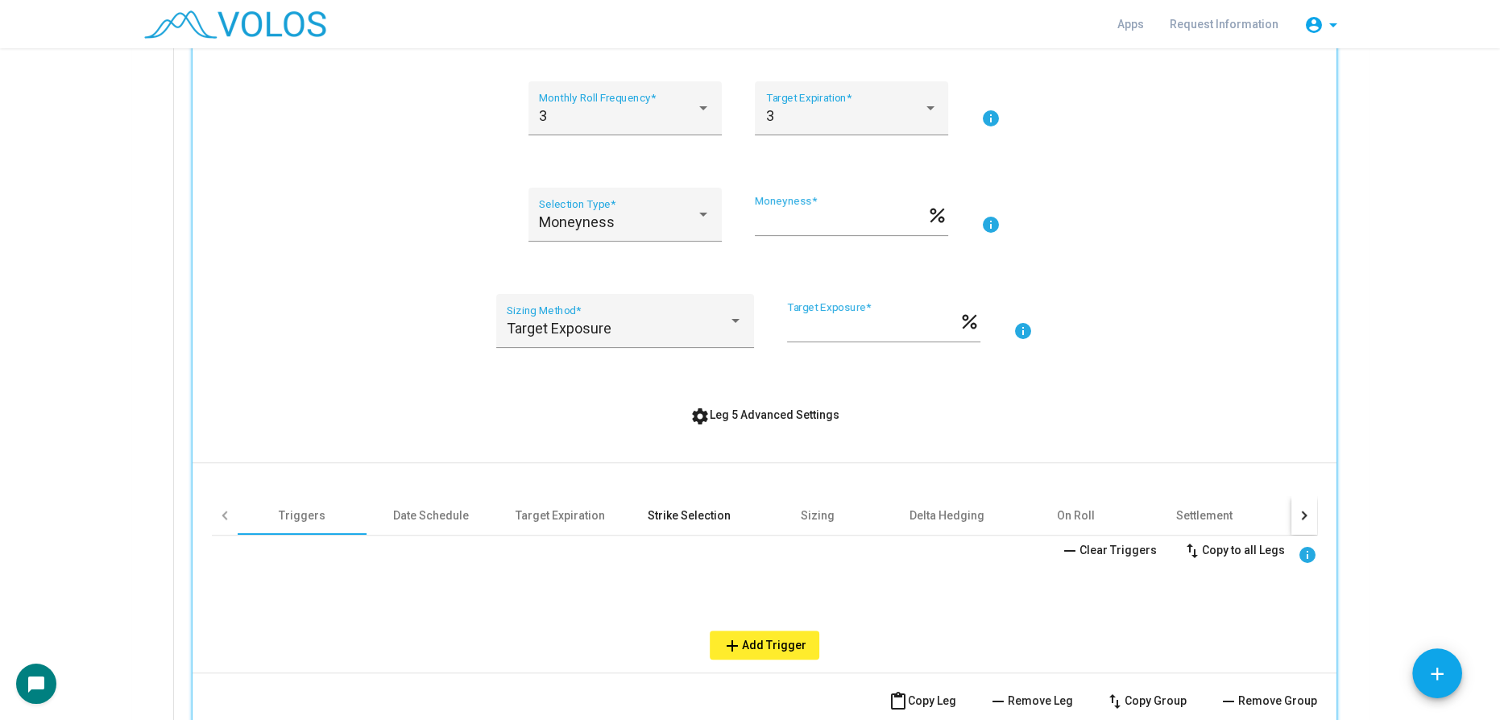
click at [677, 511] on div "Strike Selection" at bounding box center [689, 516] width 83 height 16
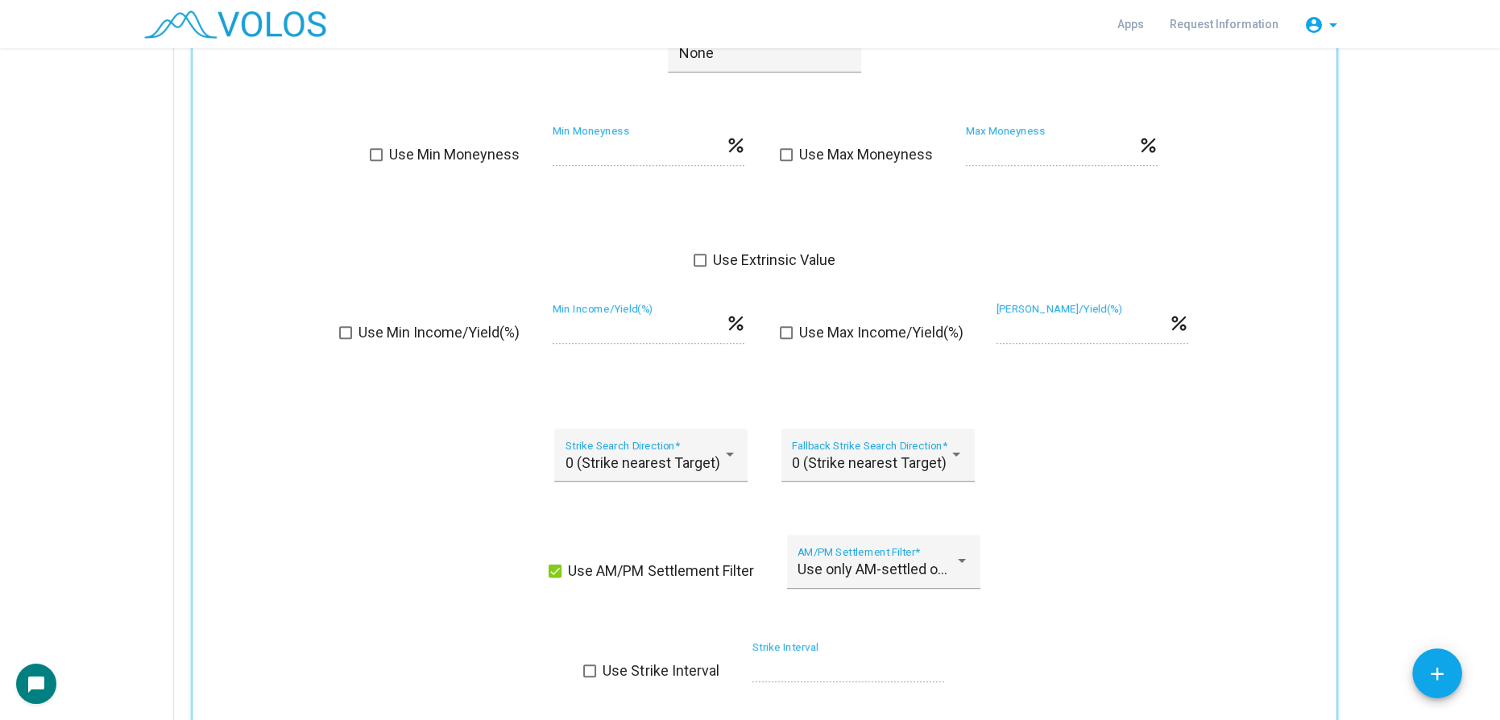
scroll to position [1245, 0]
